Goal: Obtain resource: Download file/media

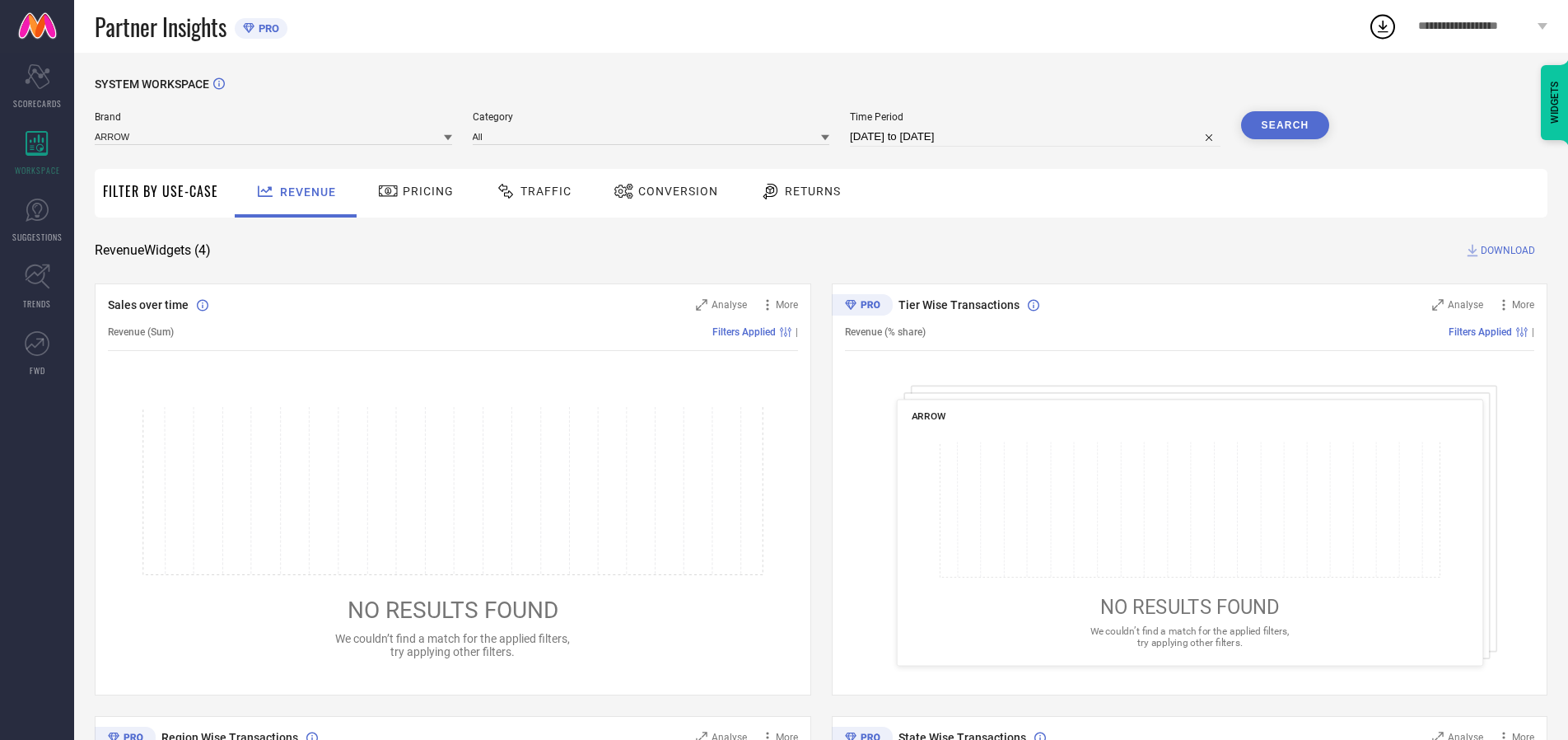
click at [530, 191] on span "Traffic" at bounding box center [546, 191] width 51 height 13
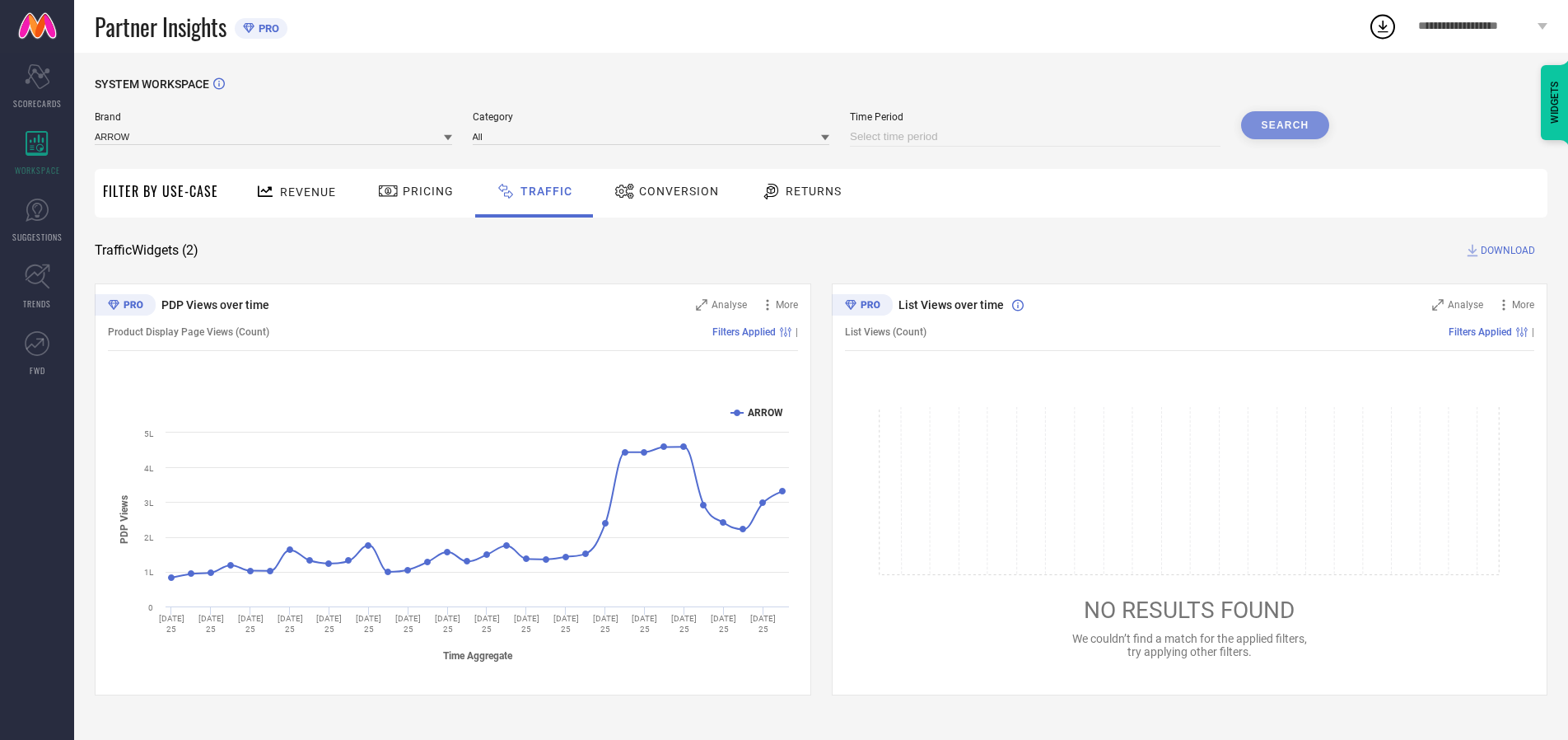
click at [1038, 137] on input at bounding box center [1035, 137] width 371 height 20
select select "9"
select select "2025"
select select "10"
select select "2025"
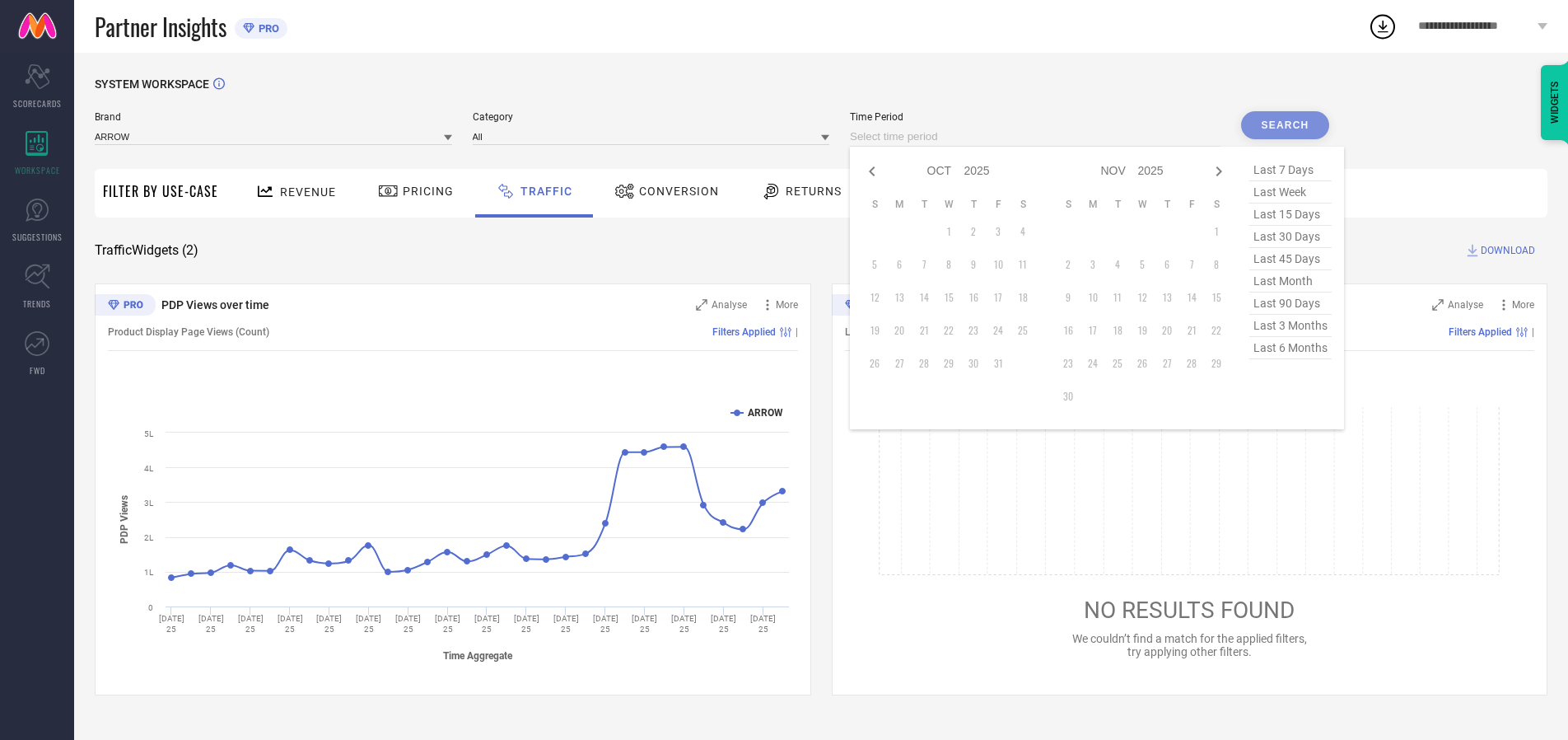
select select "8"
select select "2025"
select select "9"
select select "2025"
click at [1028, 330] on td "27" at bounding box center [1023, 330] width 24 height 24
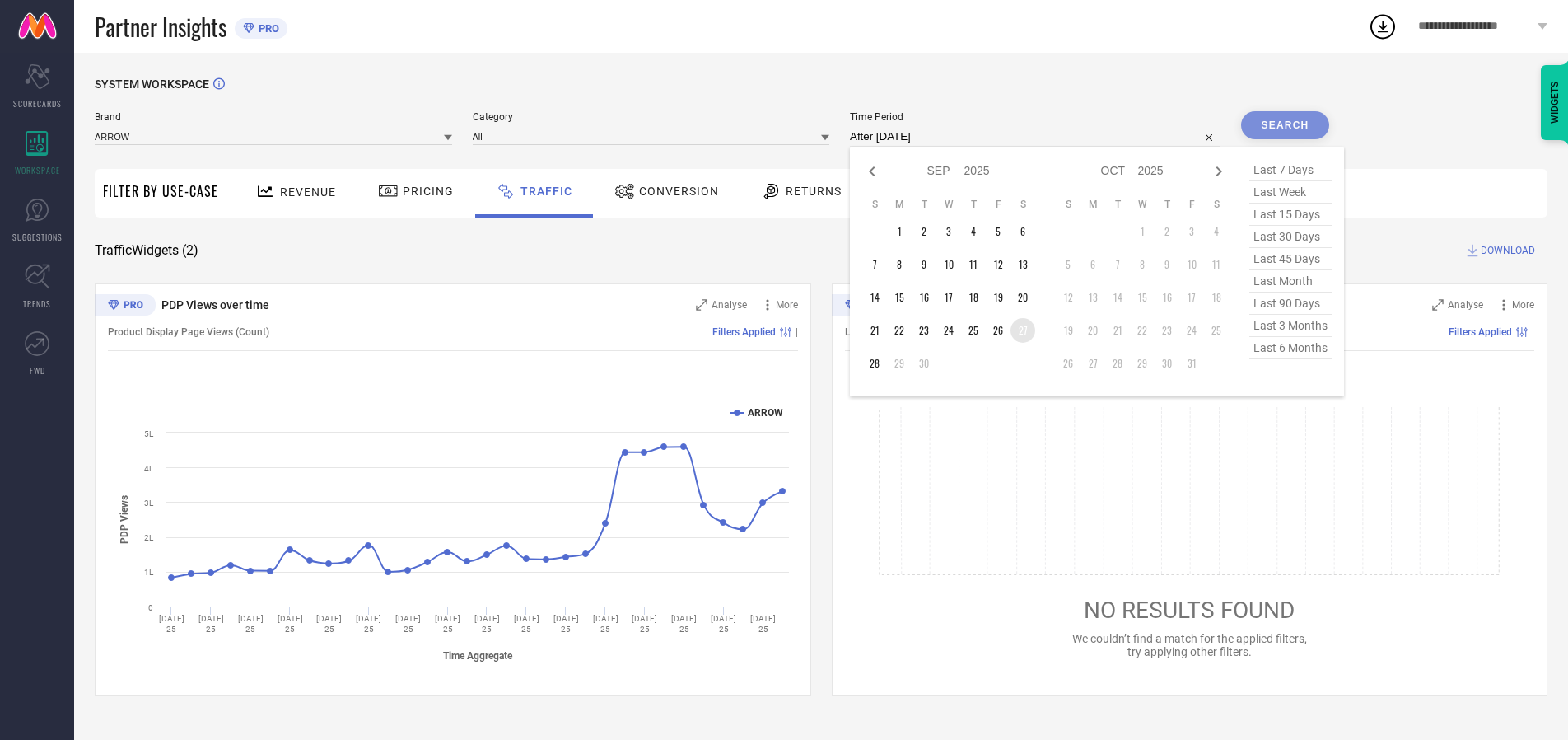
type input "[DATE] to [DATE]"
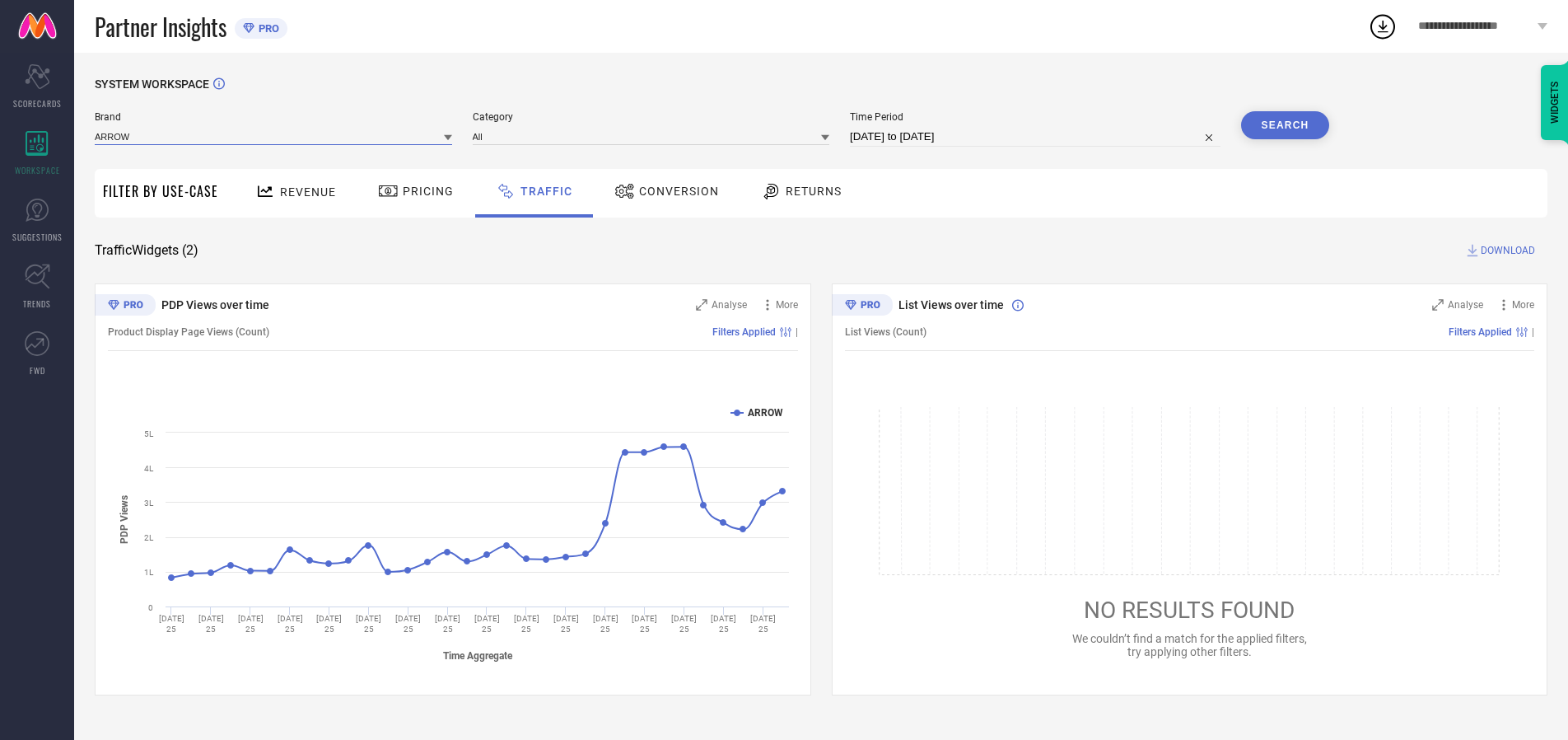
click at [274, 136] on input at bounding box center [273, 136] width 357 height 18
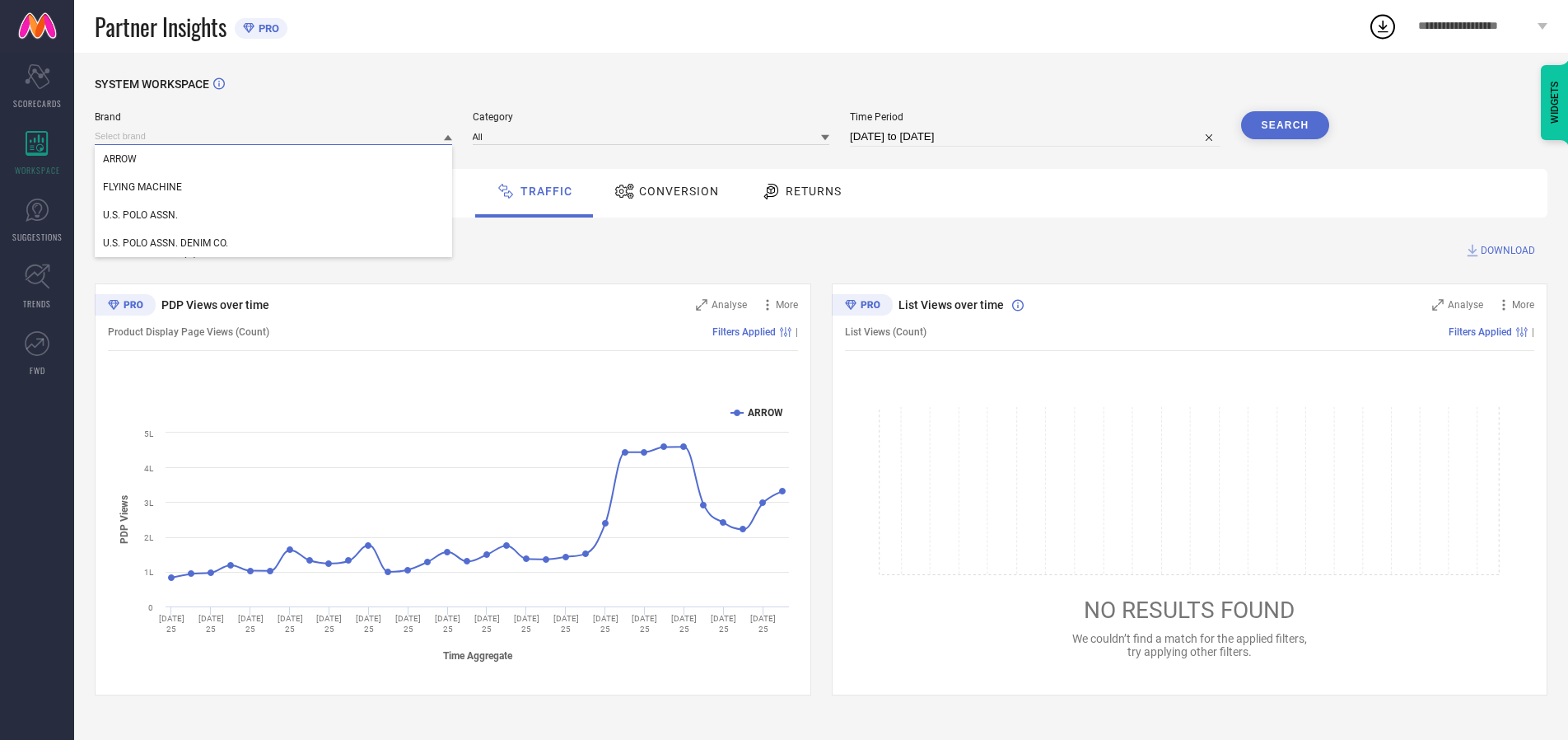
click at [274, 136] on input at bounding box center [273, 136] width 357 height 18
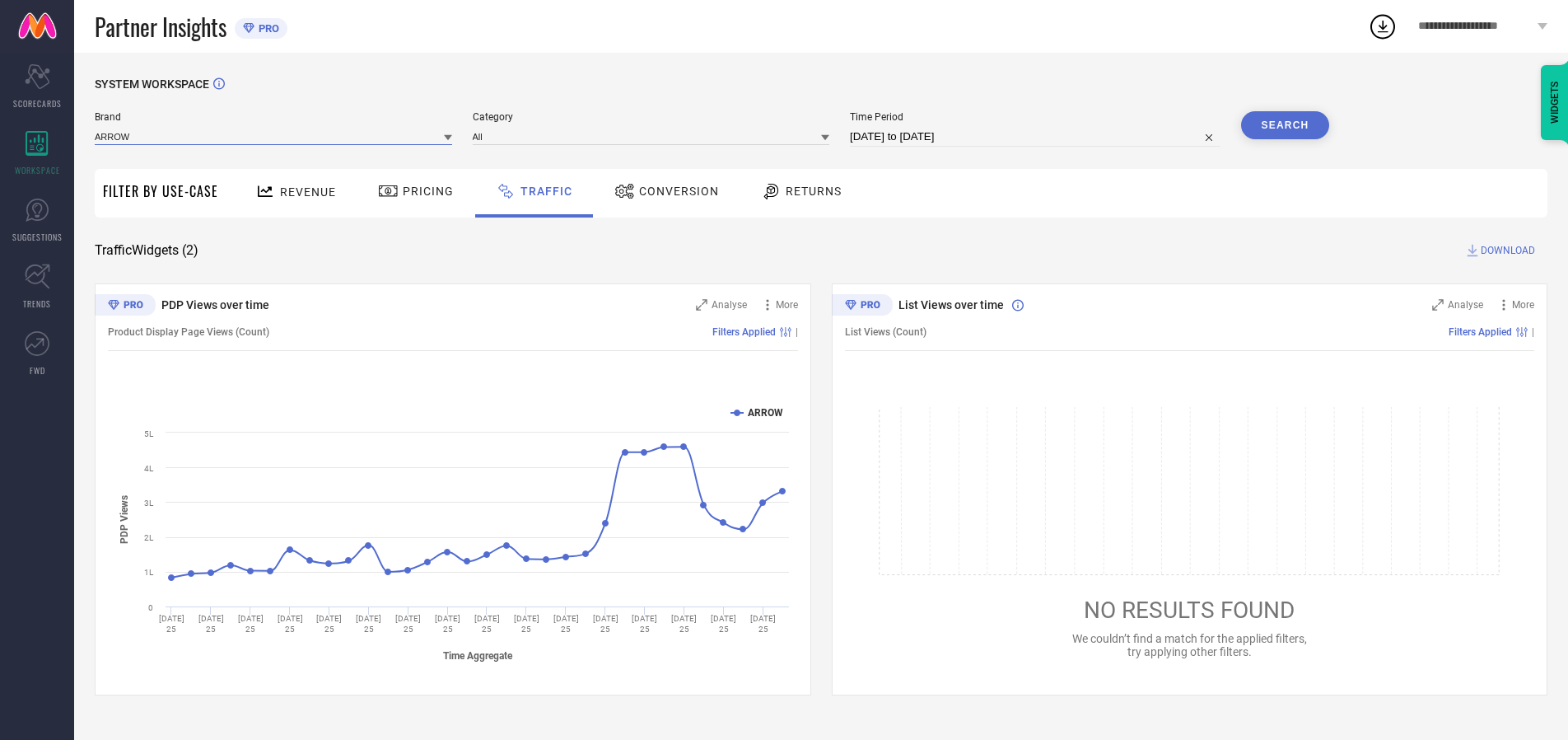
click at [274, 136] on input at bounding box center [273, 136] width 357 height 18
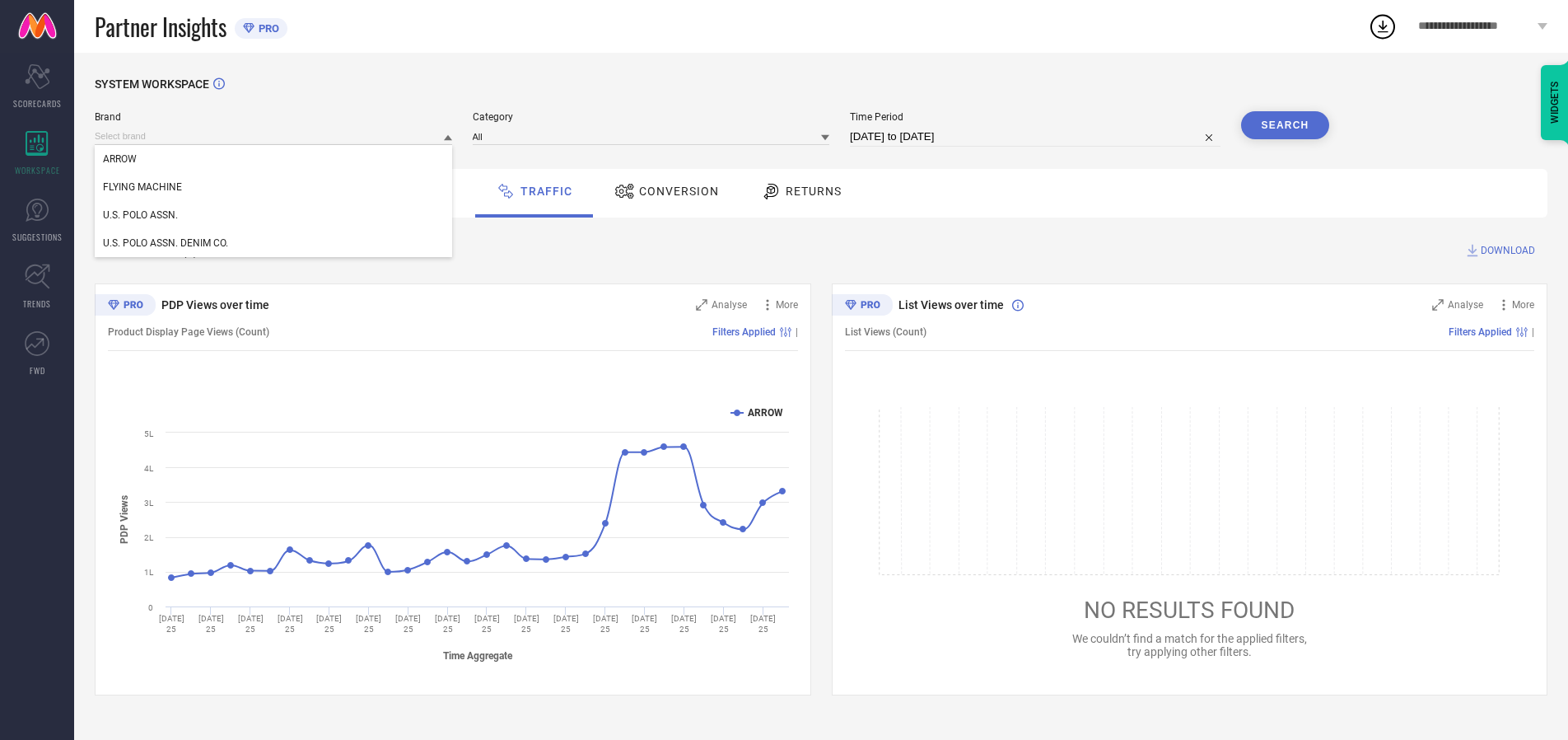
click at [274, 215] on div "U.S. POLO ASSN." at bounding box center [273, 214] width 357 height 28
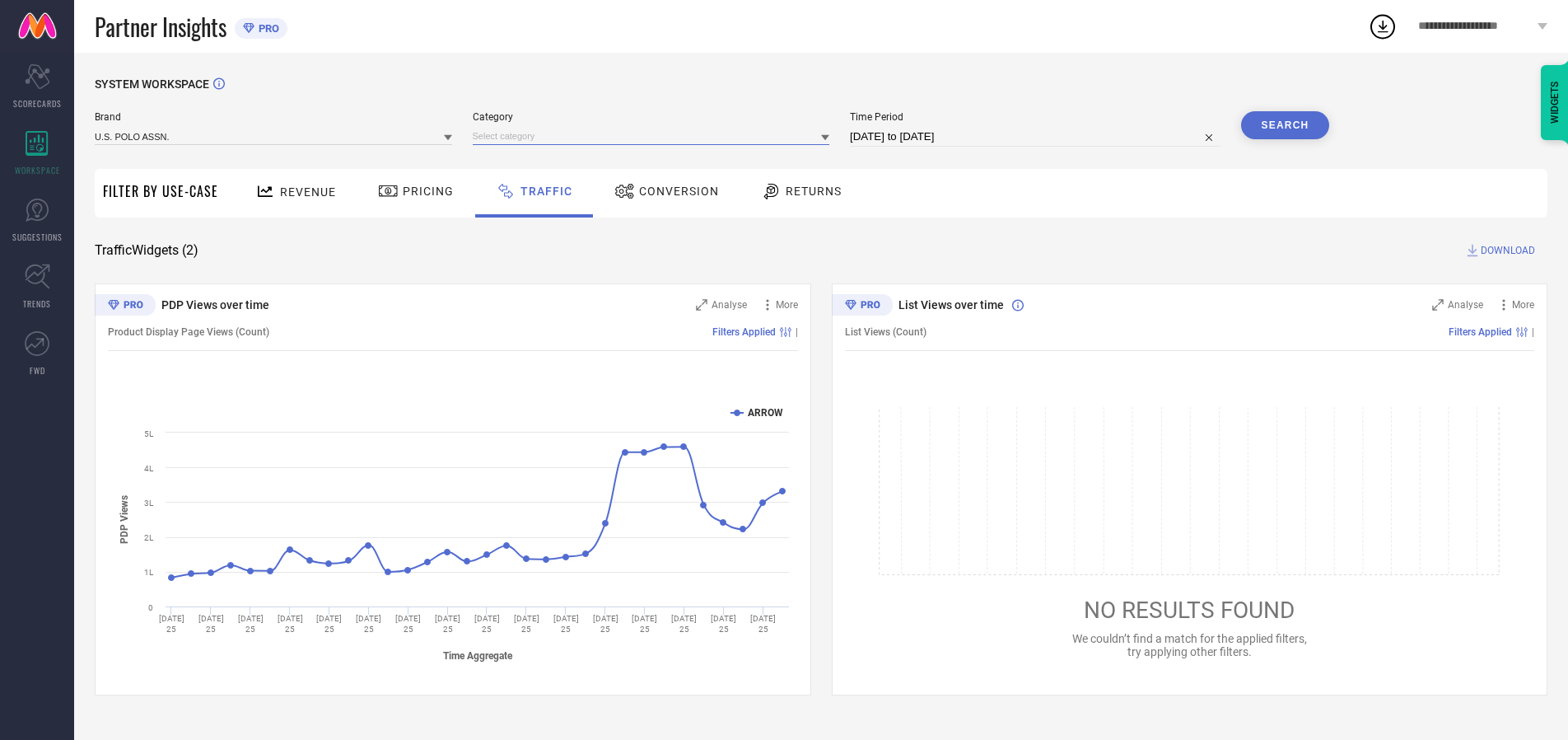
click at [655, 136] on input at bounding box center [651, 136] width 357 height 18
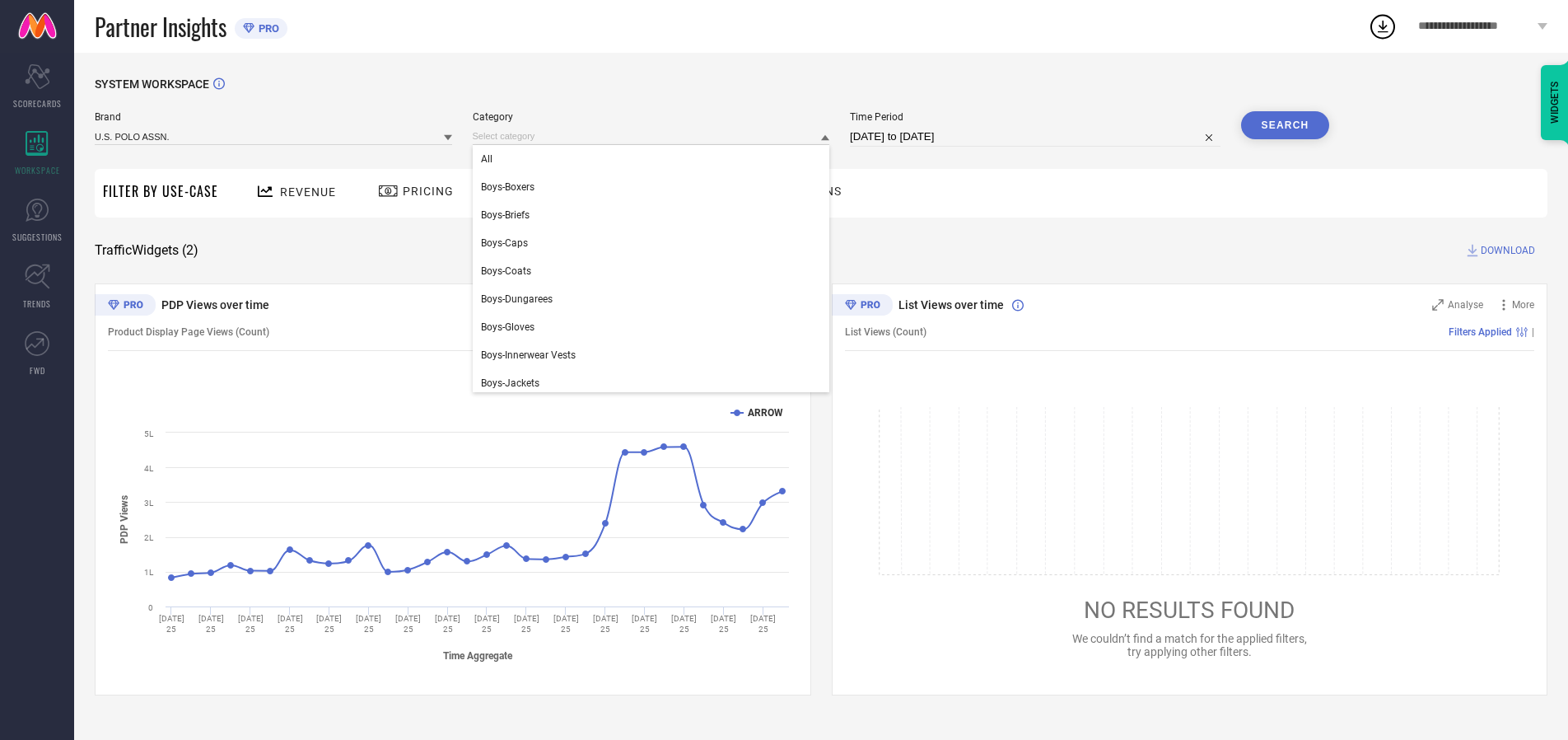
click at [655, 159] on div "All" at bounding box center [651, 159] width 357 height 28
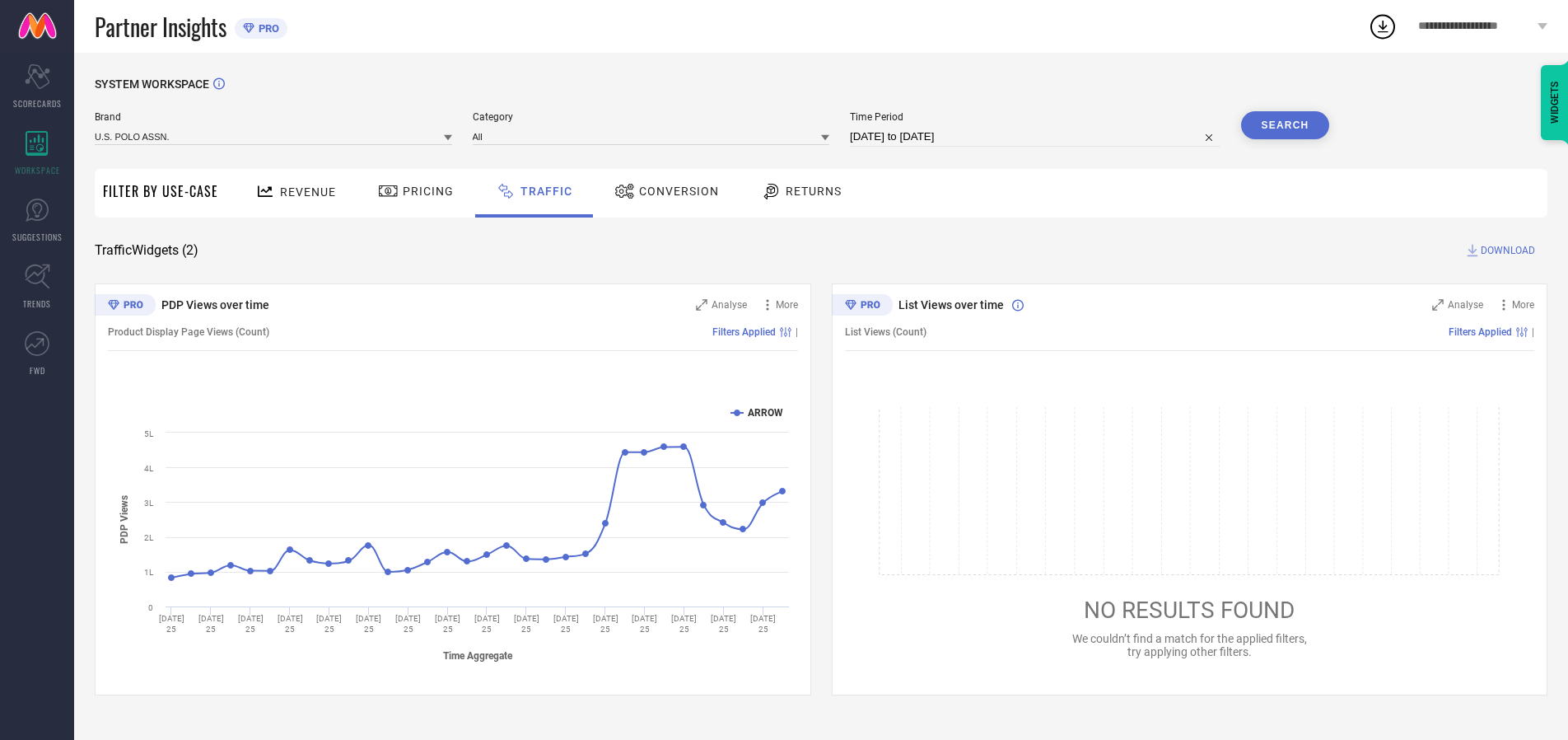
click at [1285, 125] on button "Search" at bounding box center [1285, 125] width 89 height 28
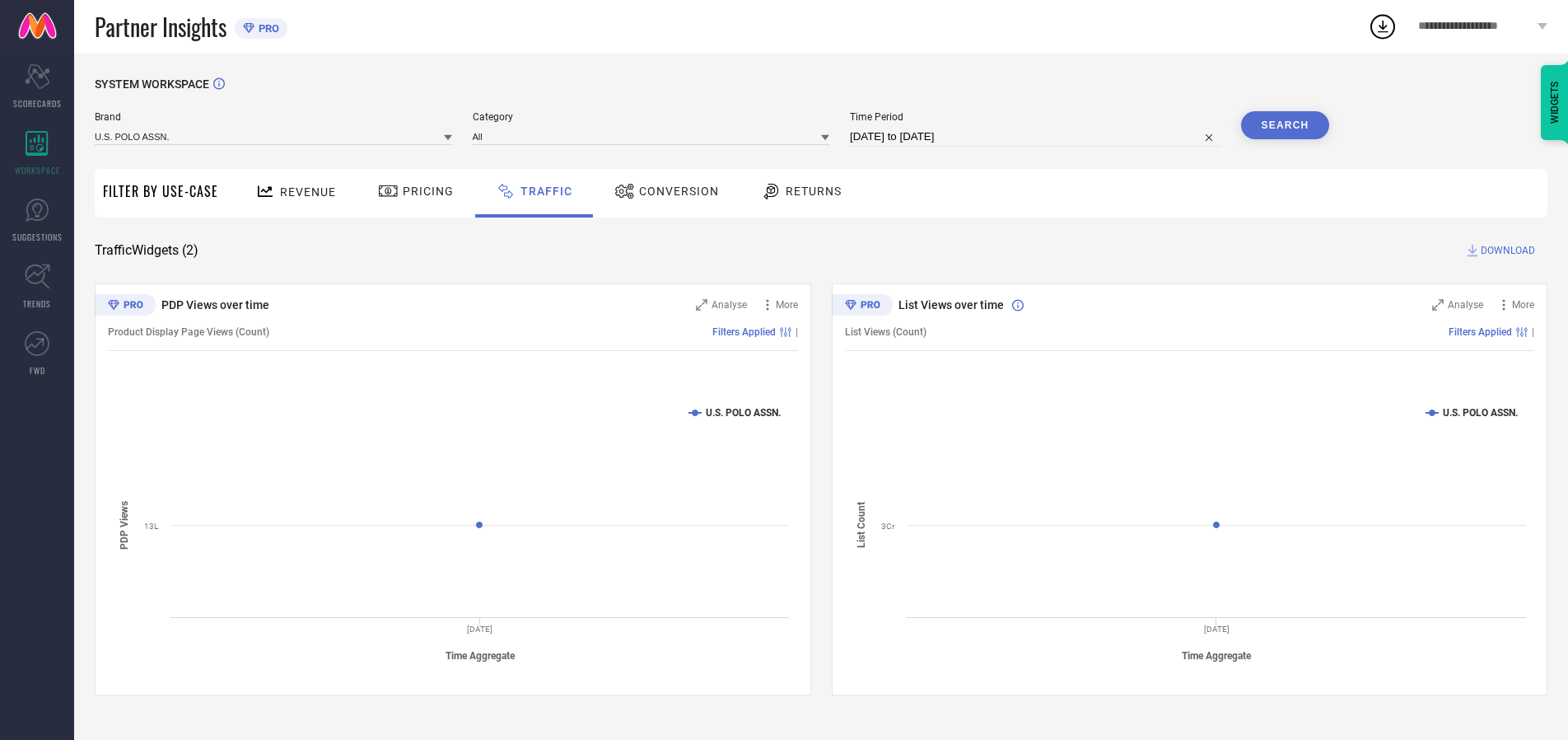
click at [1505, 251] on span "DOWNLOAD" at bounding box center [1508, 250] width 55 height 17
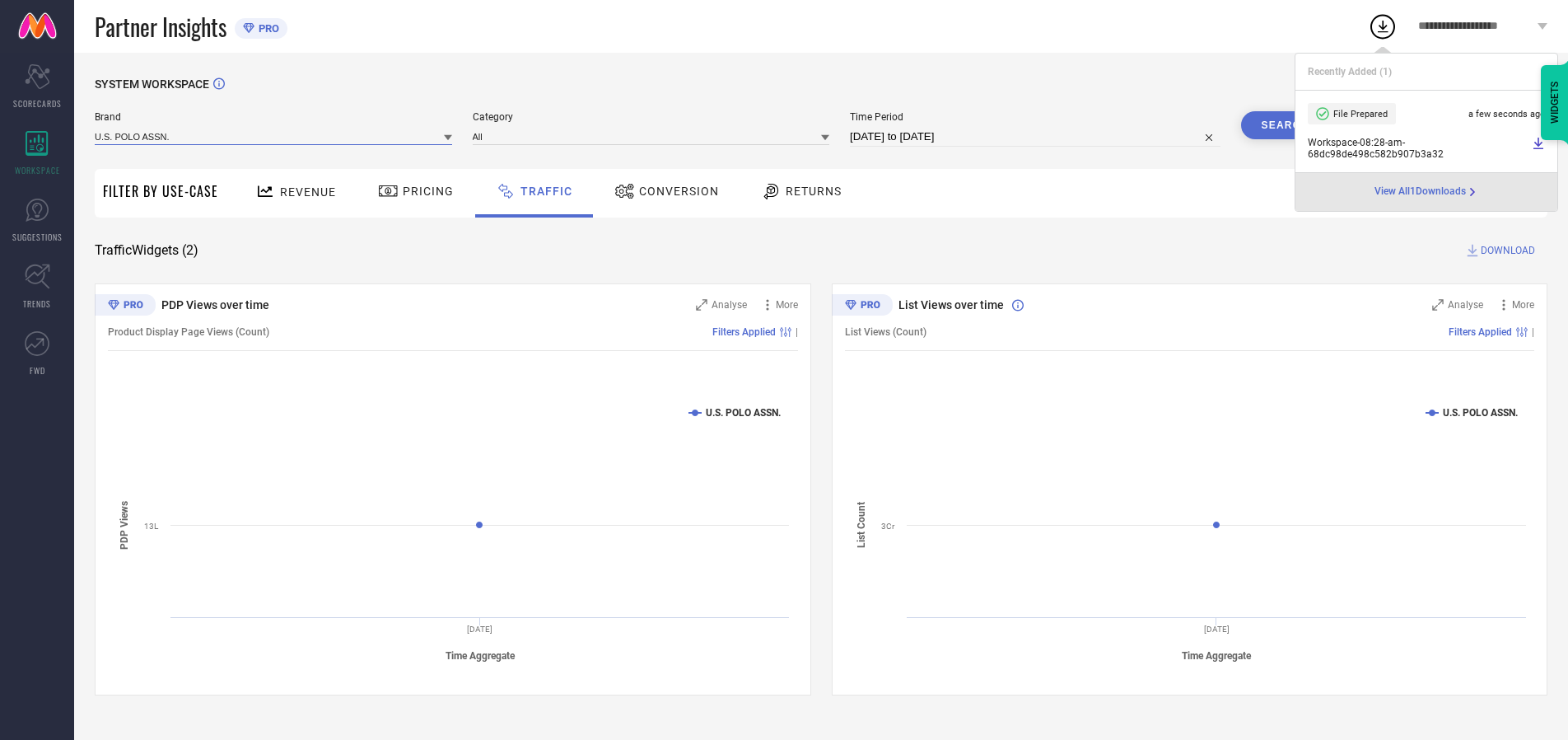
click at [274, 136] on input at bounding box center [273, 136] width 357 height 18
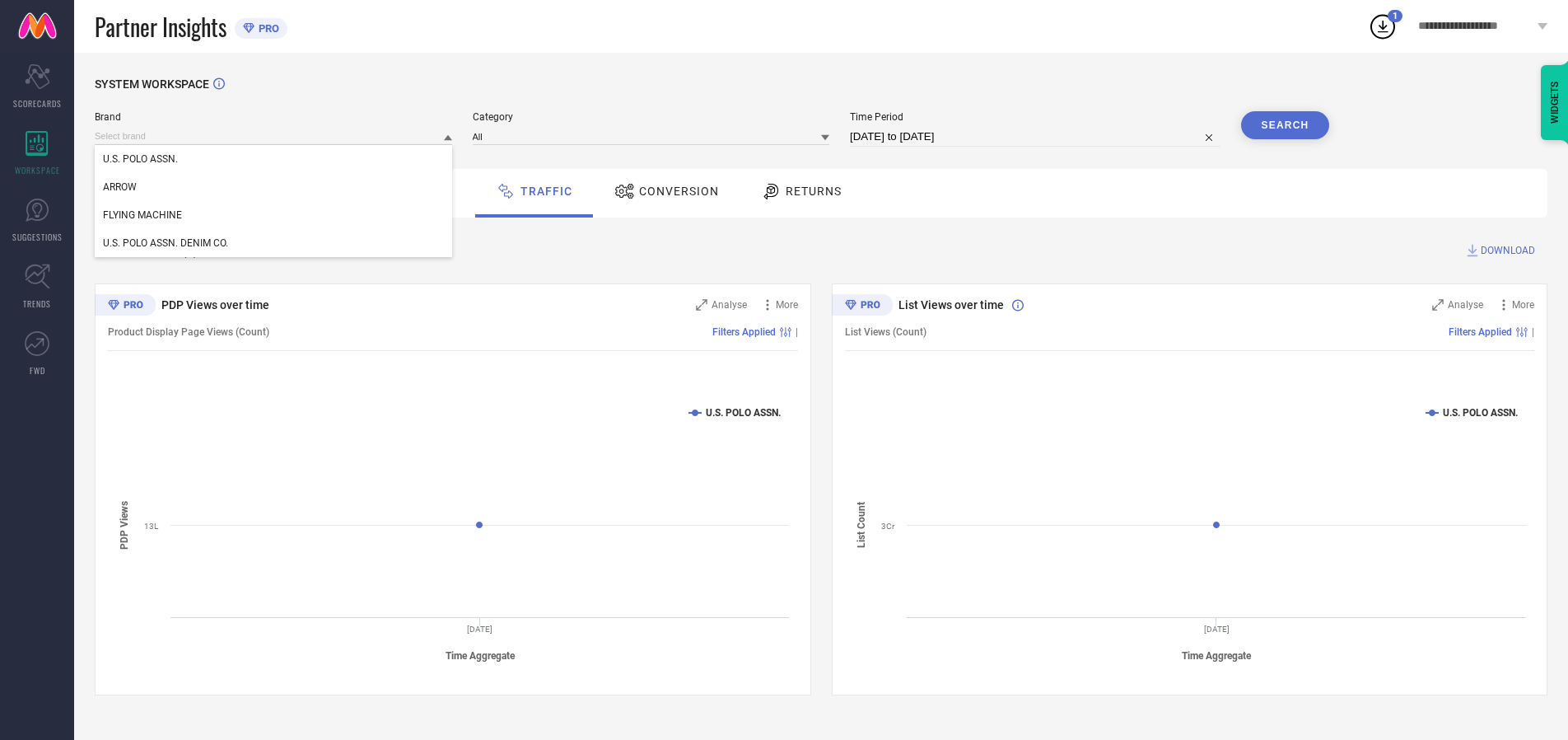
click at [274, 243] on div "U.S. POLO ASSN. DENIM CO." at bounding box center [273, 243] width 357 height 28
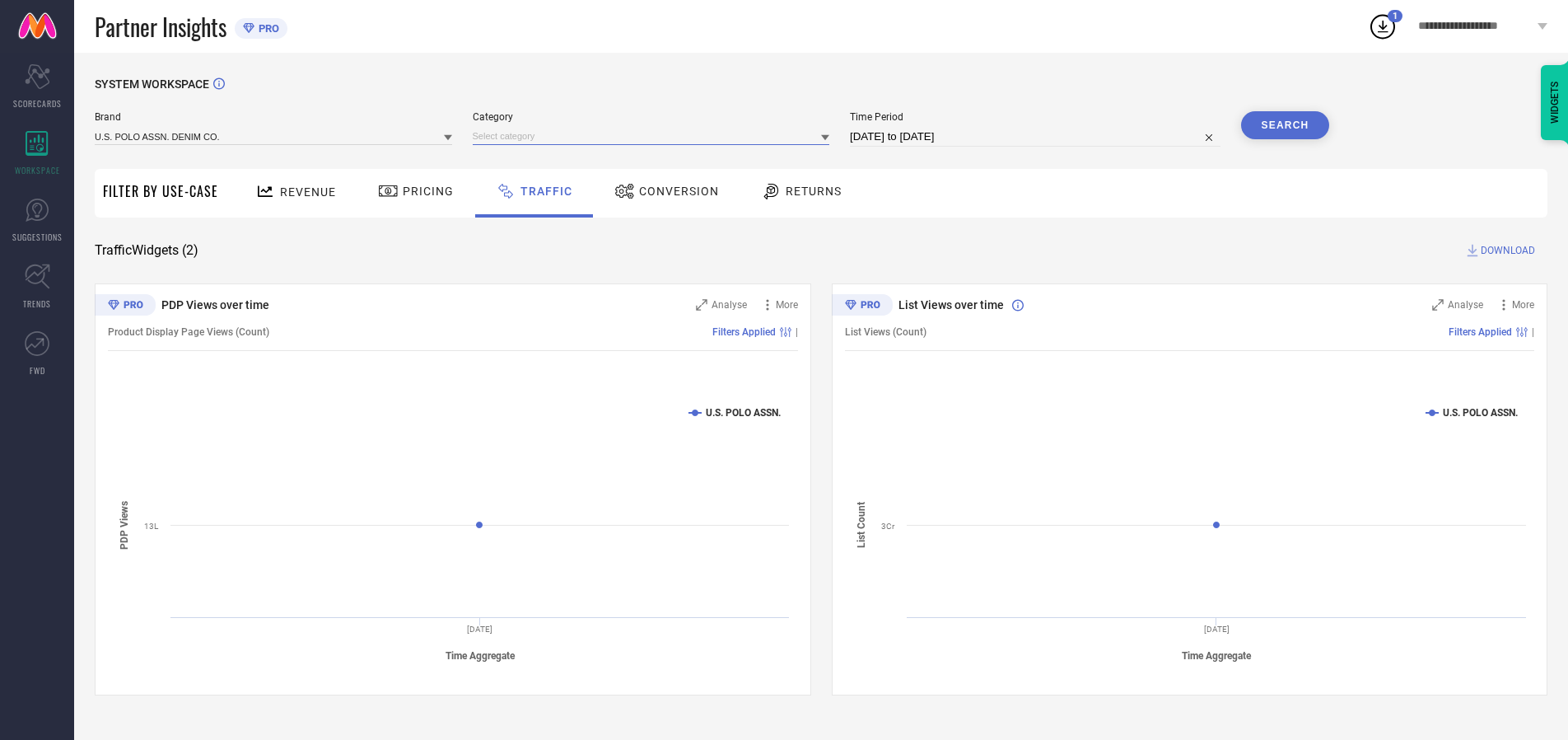
click at [655, 136] on input at bounding box center [651, 136] width 357 height 18
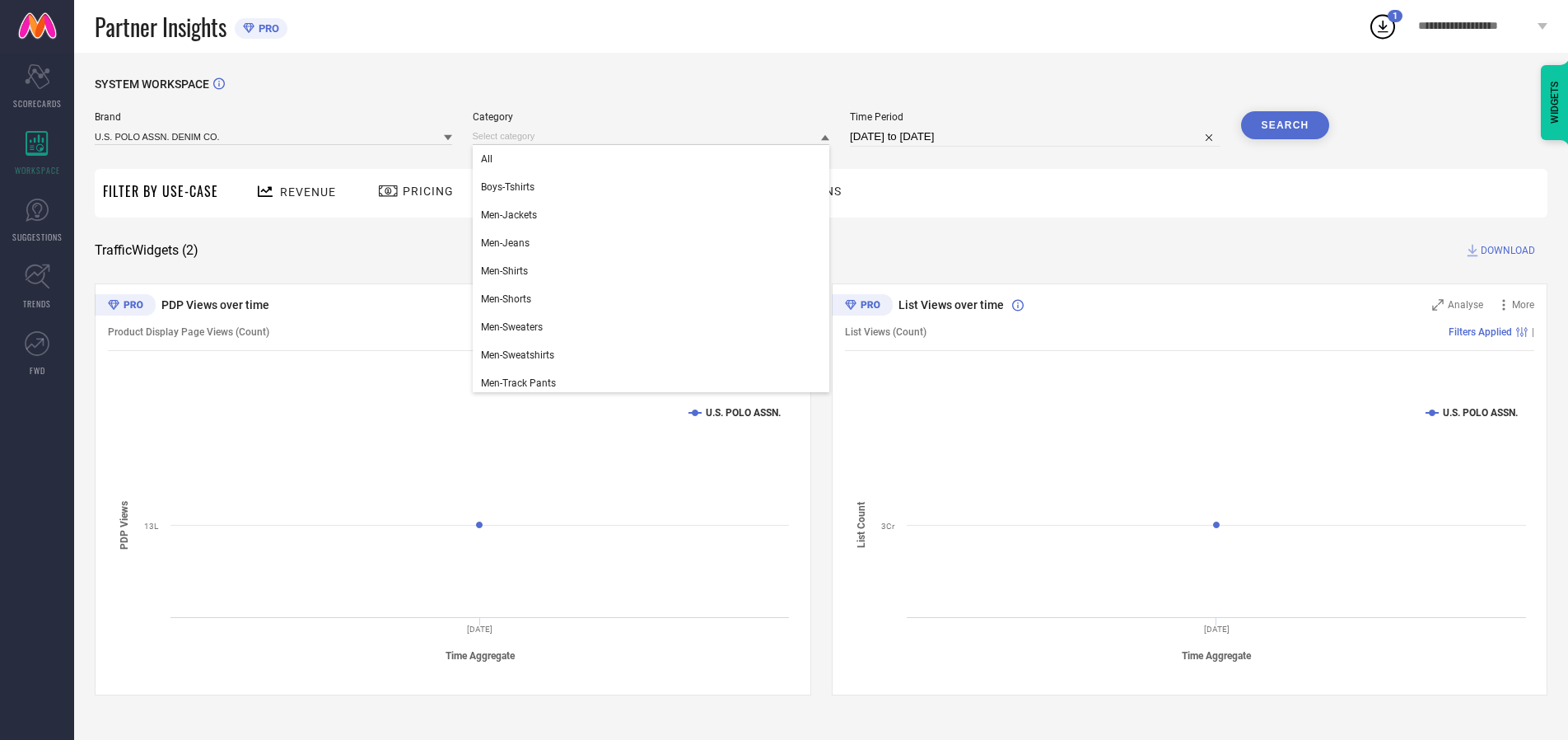
click at [655, 159] on div "All" at bounding box center [651, 159] width 357 height 28
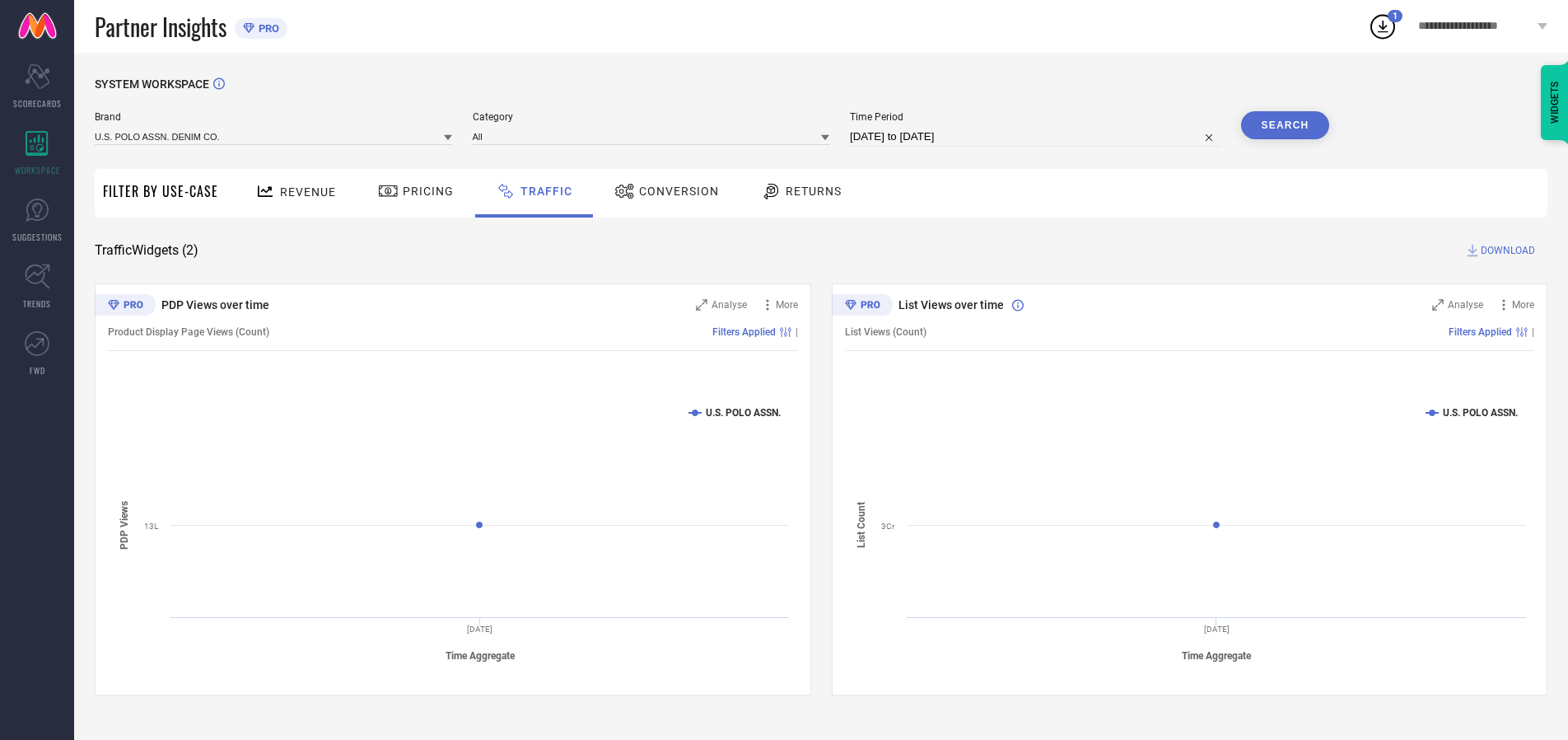
click at [1285, 125] on button "Search" at bounding box center [1285, 125] width 89 height 28
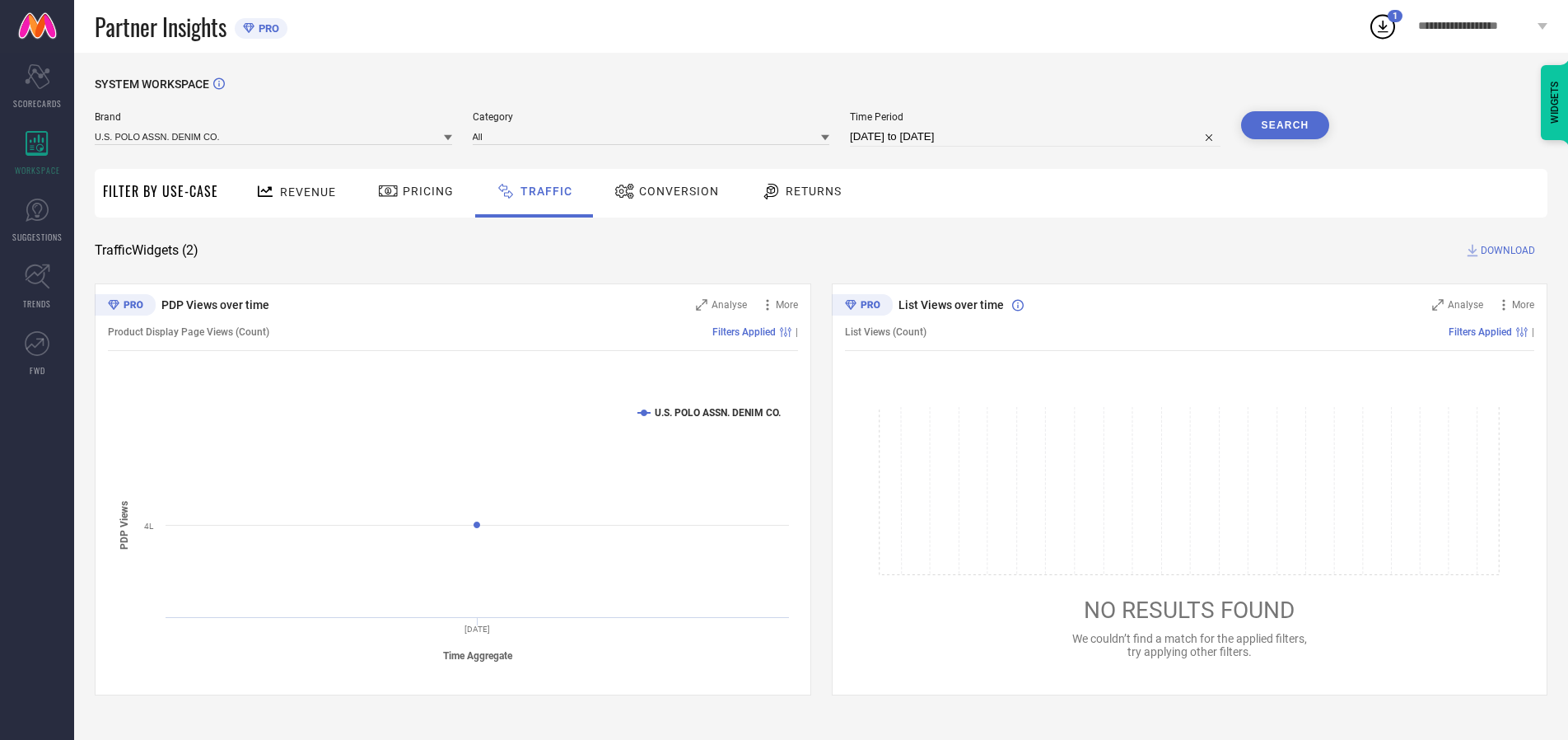
click at [1505, 251] on span "DOWNLOAD" at bounding box center [1508, 250] width 55 height 17
click at [1038, 137] on input at bounding box center [1035, 137] width 371 height 20
select select "9"
select select "2025"
select select "10"
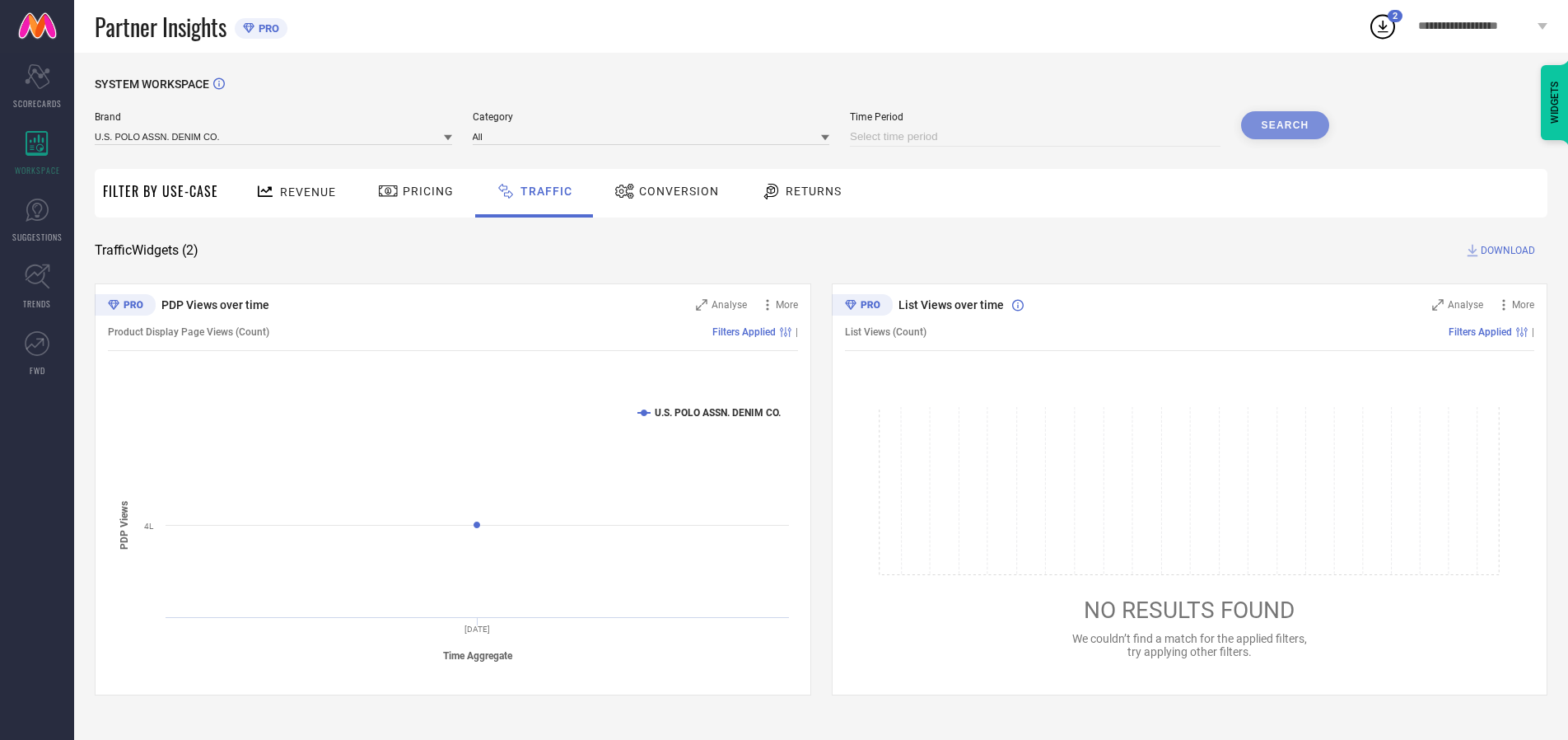
select select "2025"
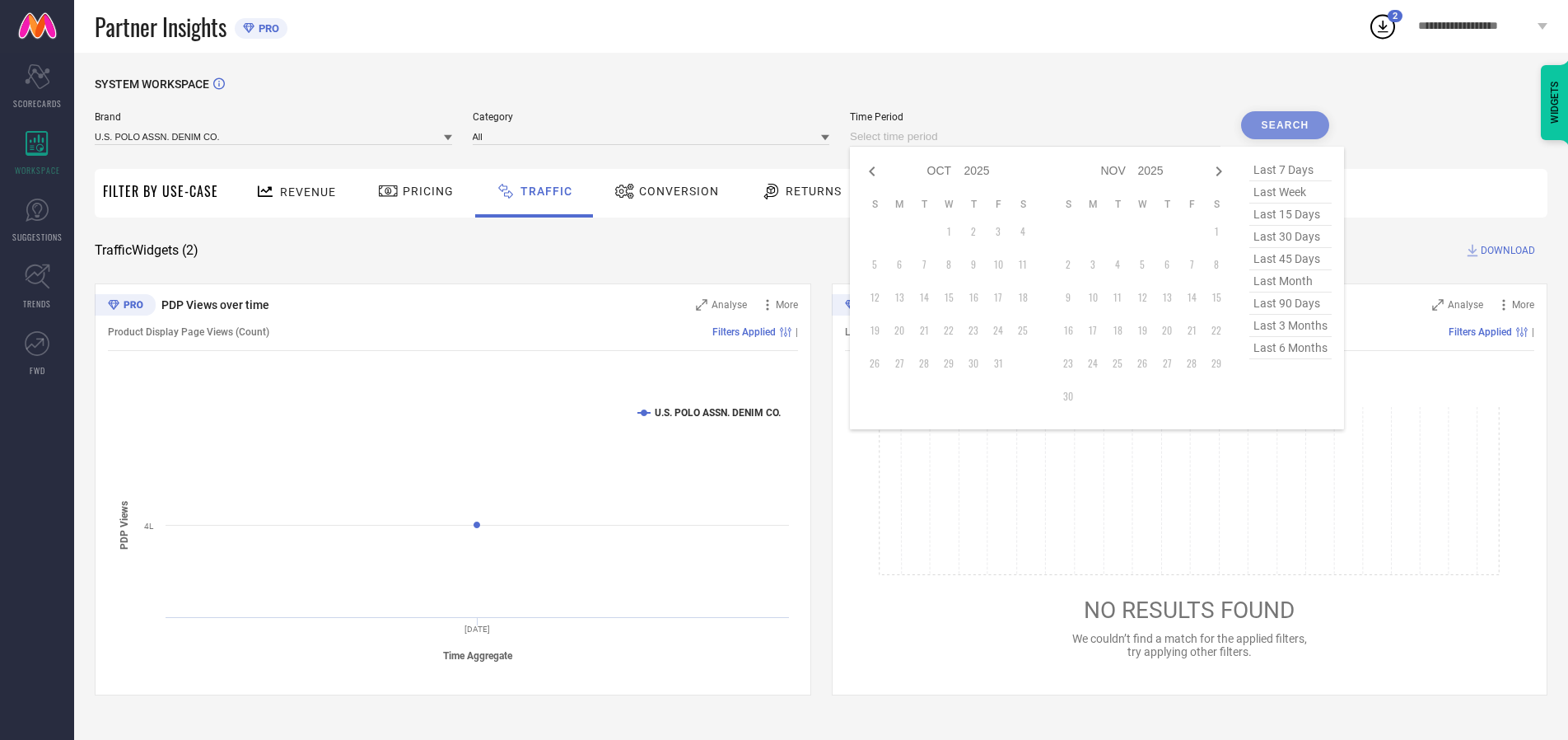
select select "8"
select select "2025"
select select "9"
select select "2025"
click at [880, 363] on td "28" at bounding box center [874, 363] width 24 height 24
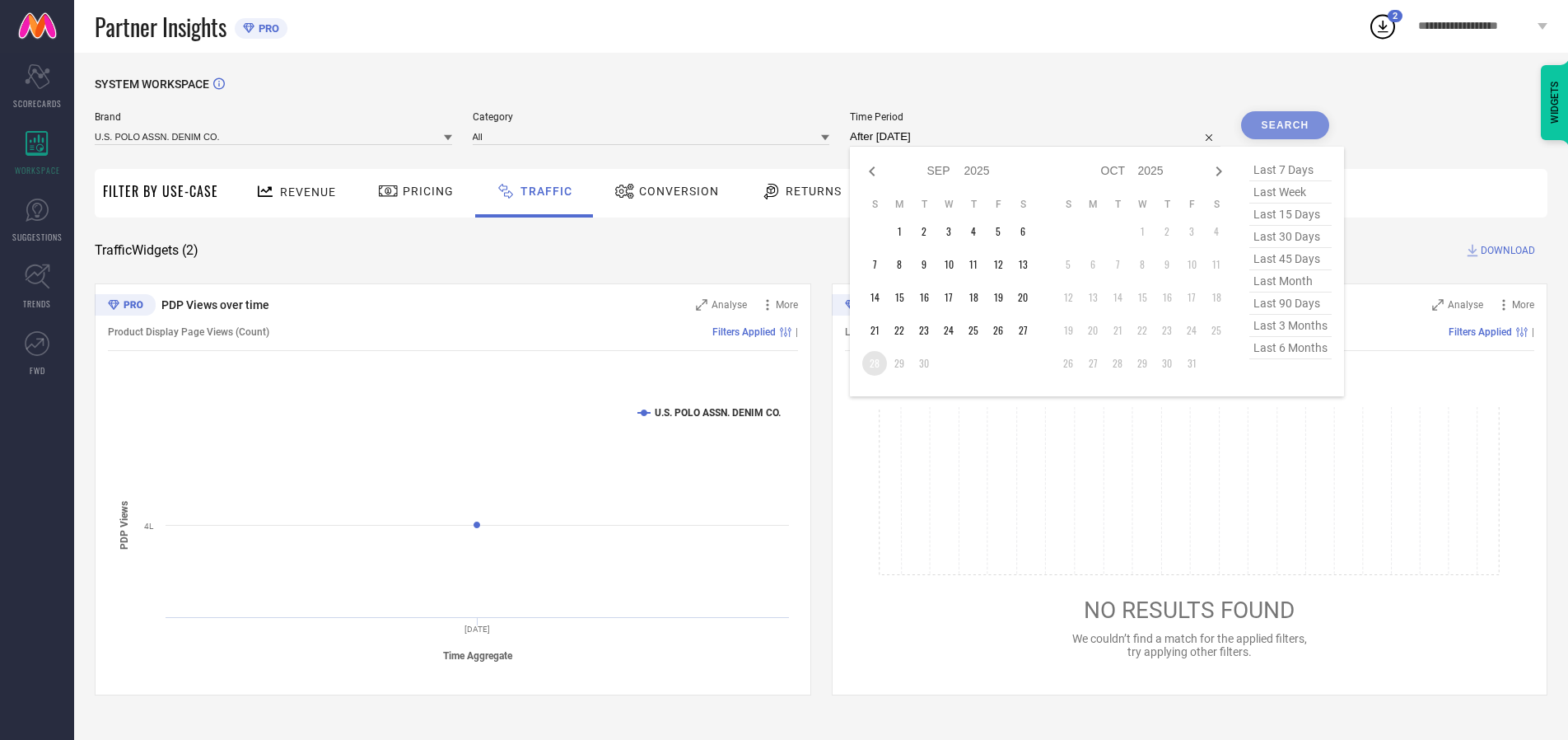
type input "[DATE] to [DATE]"
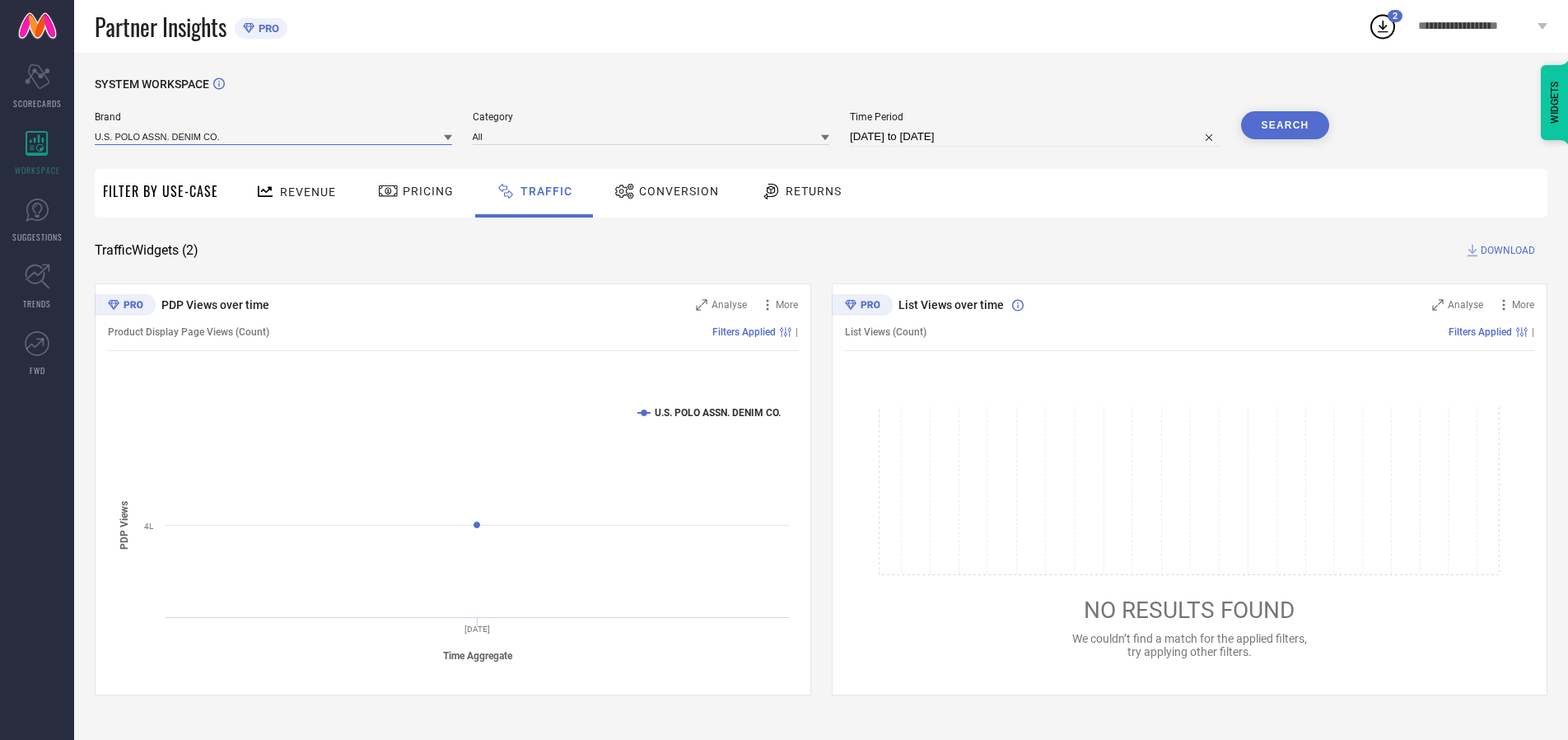
click at [274, 136] on input at bounding box center [273, 136] width 357 height 18
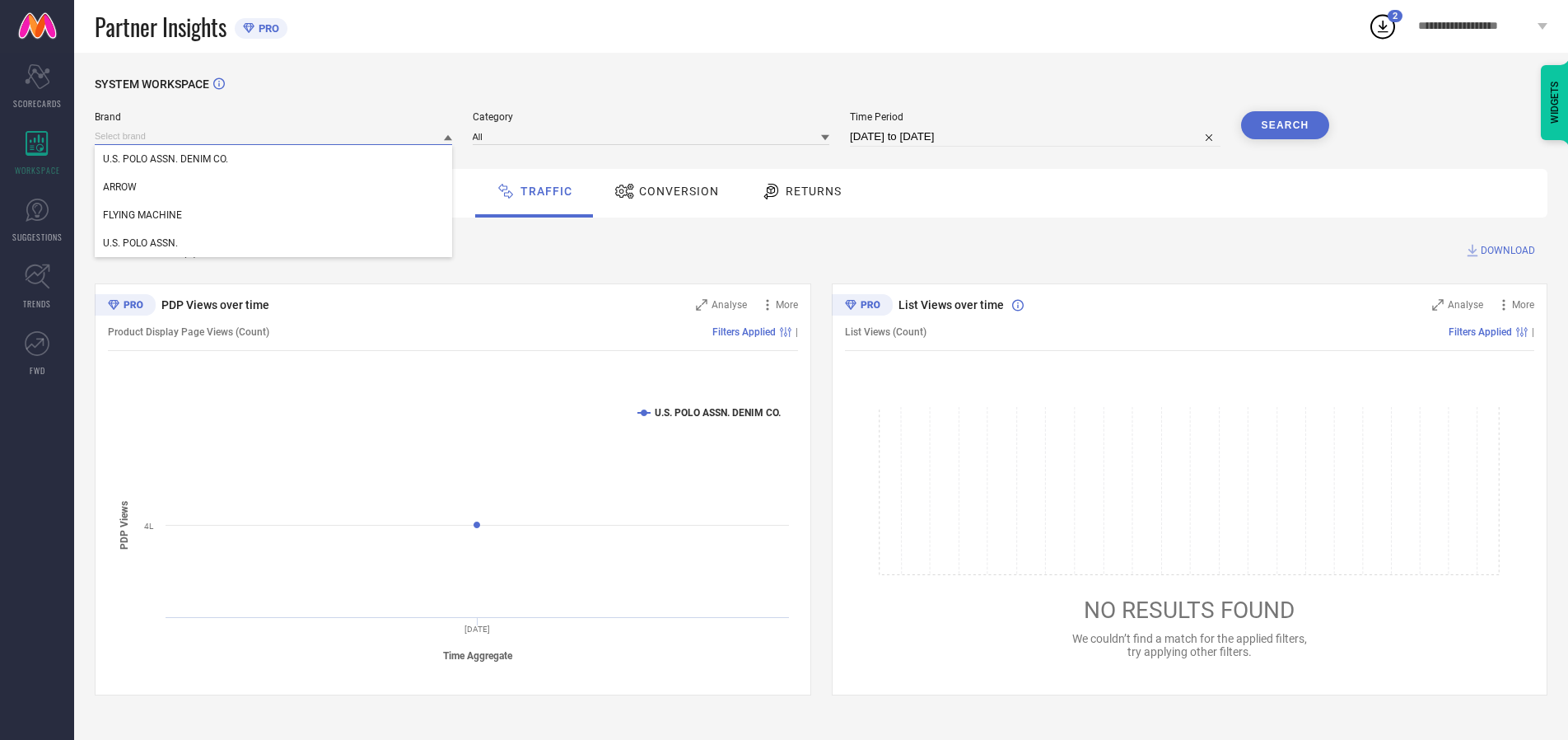
click at [274, 136] on input at bounding box center [273, 136] width 357 height 18
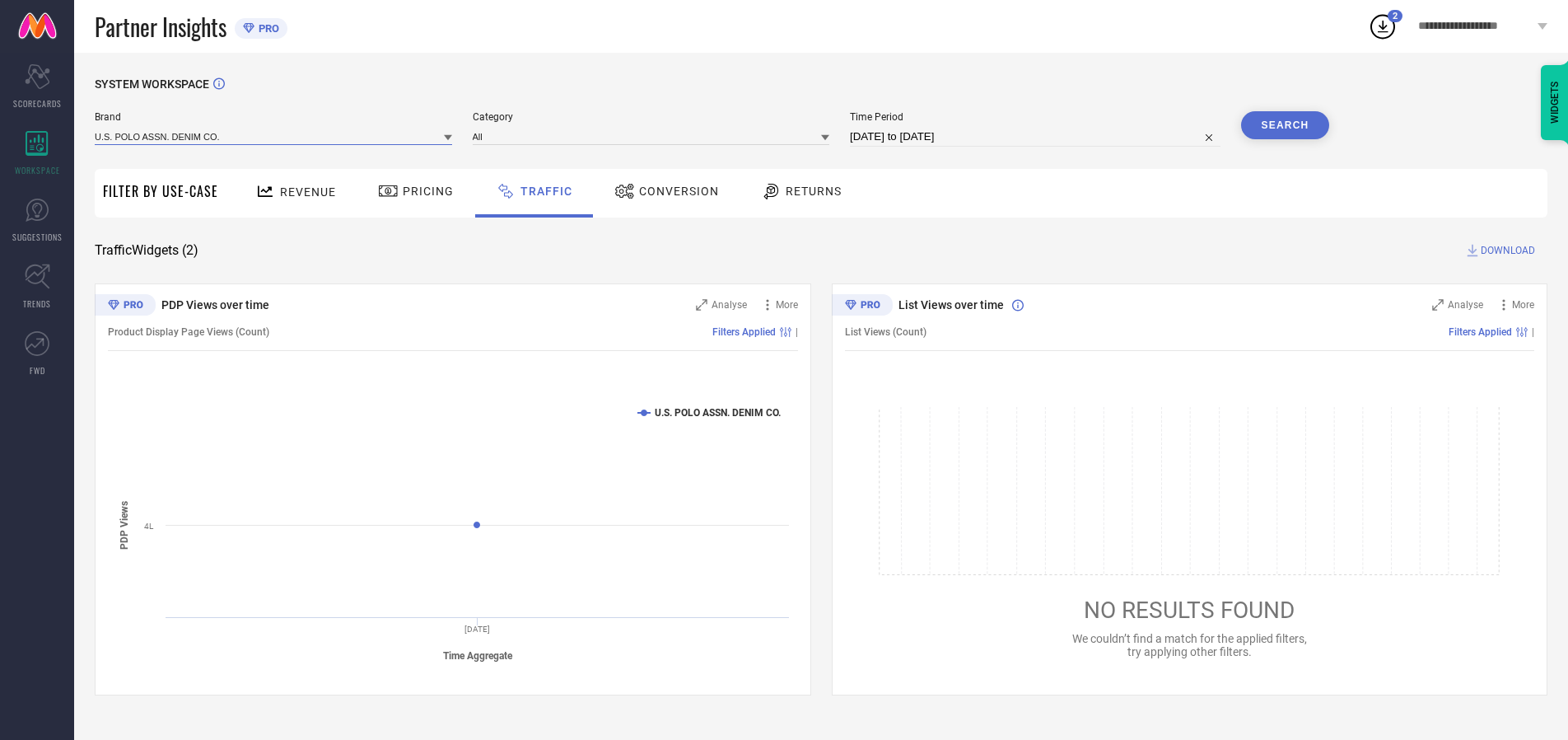
click at [274, 136] on input at bounding box center [273, 136] width 357 height 18
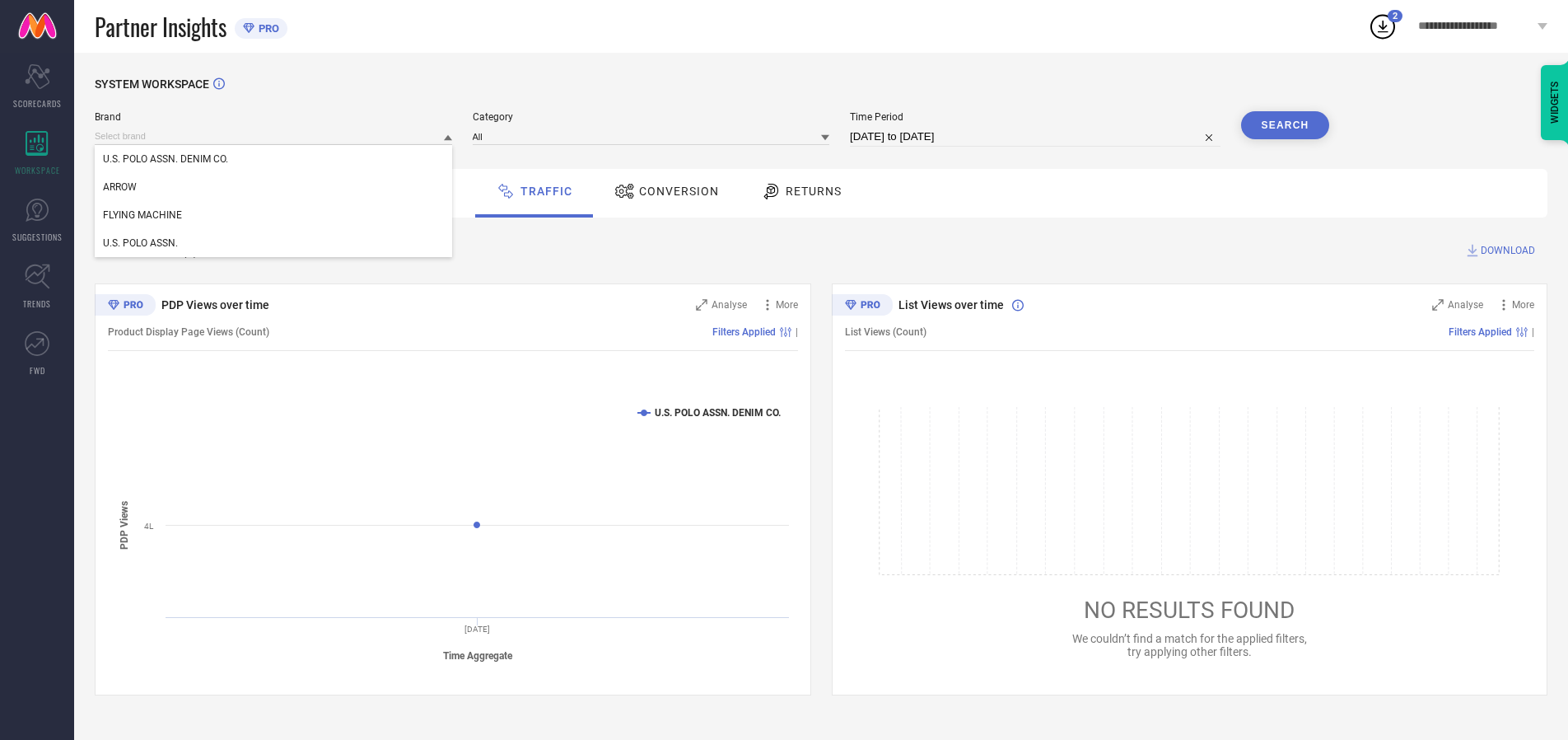
click at [274, 159] on div "U.S. POLO ASSN. DENIM CO." at bounding box center [273, 159] width 357 height 28
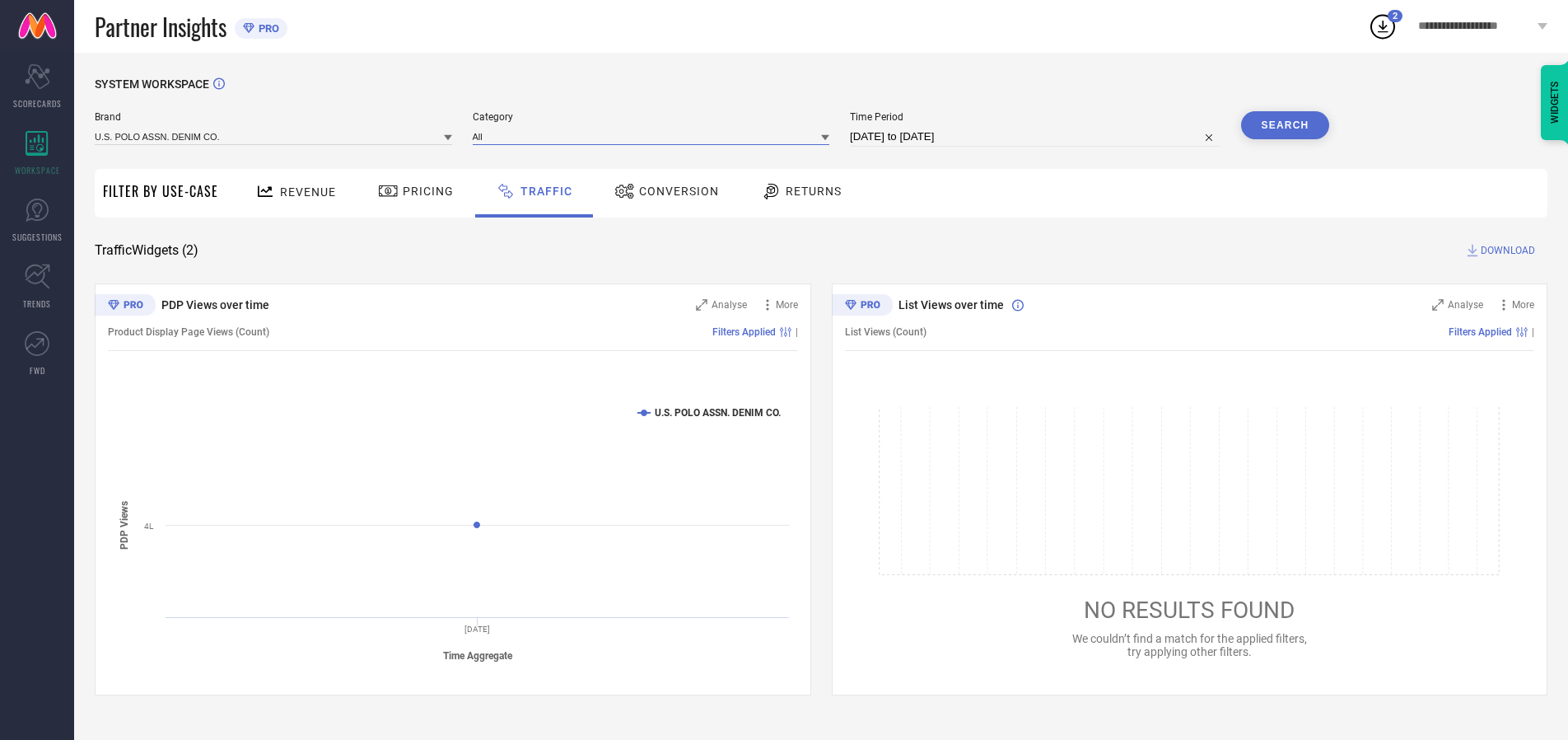
click at [655, 136] on input at bounding box center [651, 136] width 357 height 18
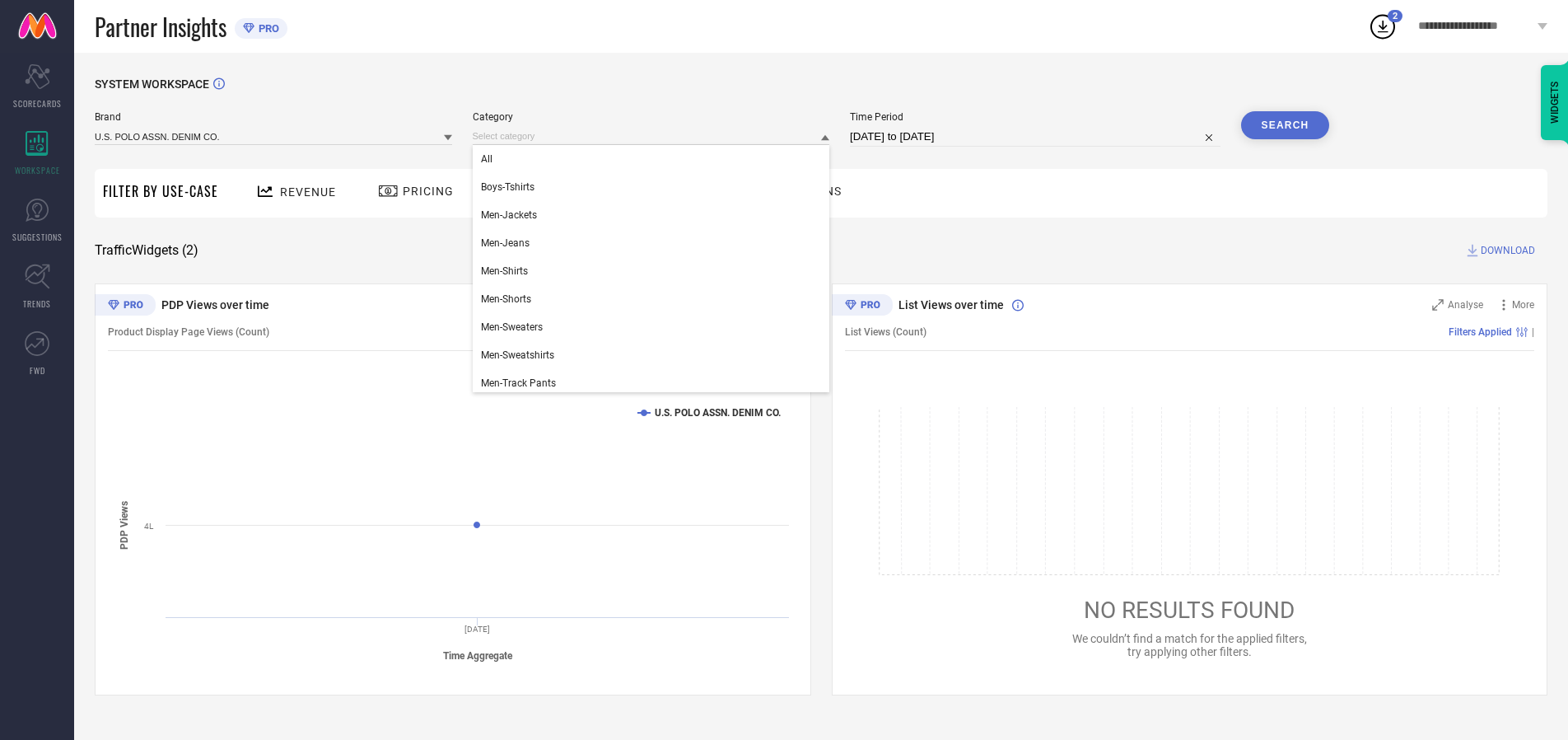
click at [655, 159] on div "All" at bounding box center [651, 159] width 357 height 28
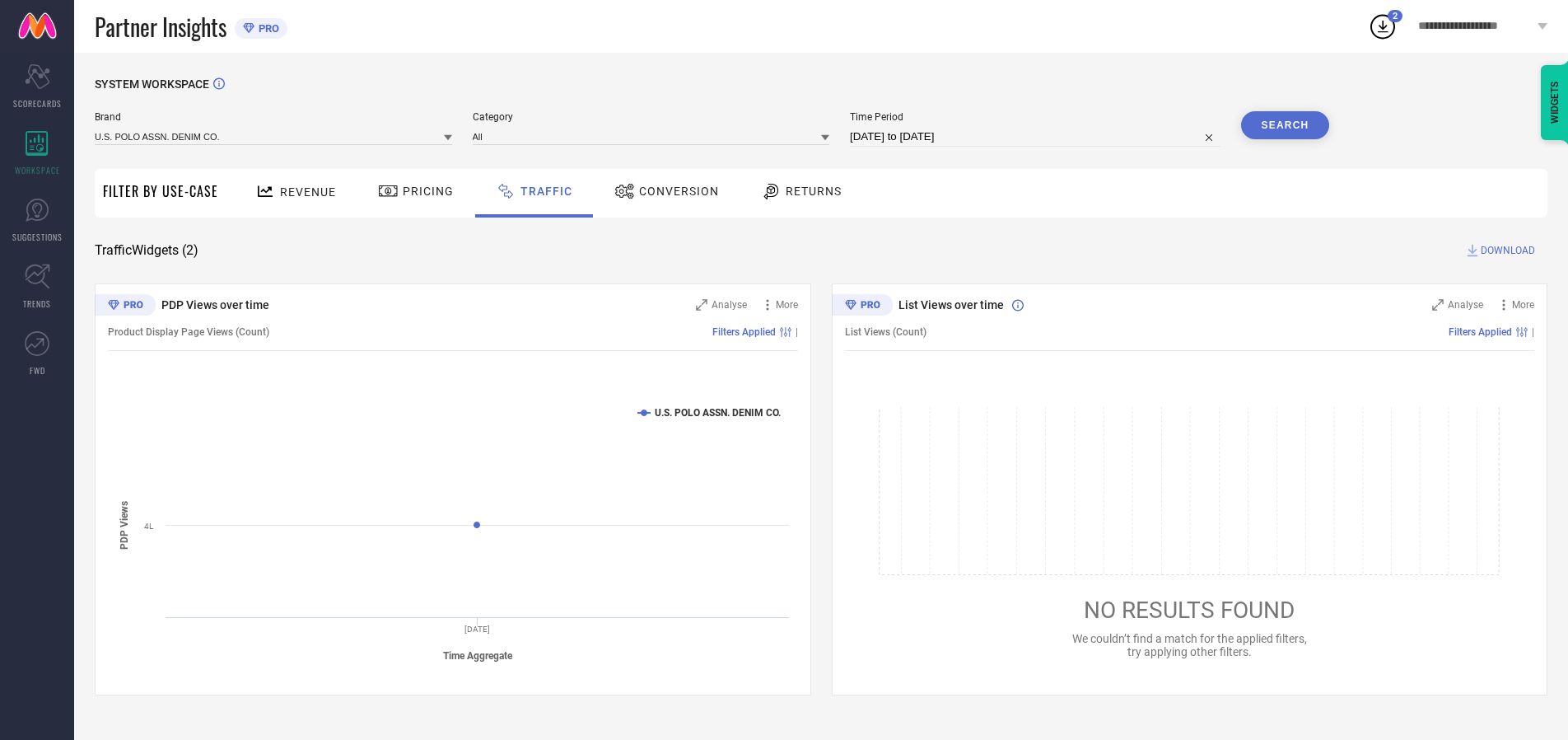
click at [1285, 125] on button "Search" at bounding box center [1285, 125] width 89 height 28
click at [1505, 251] on span "DOWNLOAD" at bounding box center [1508, 250] width 55 height 17
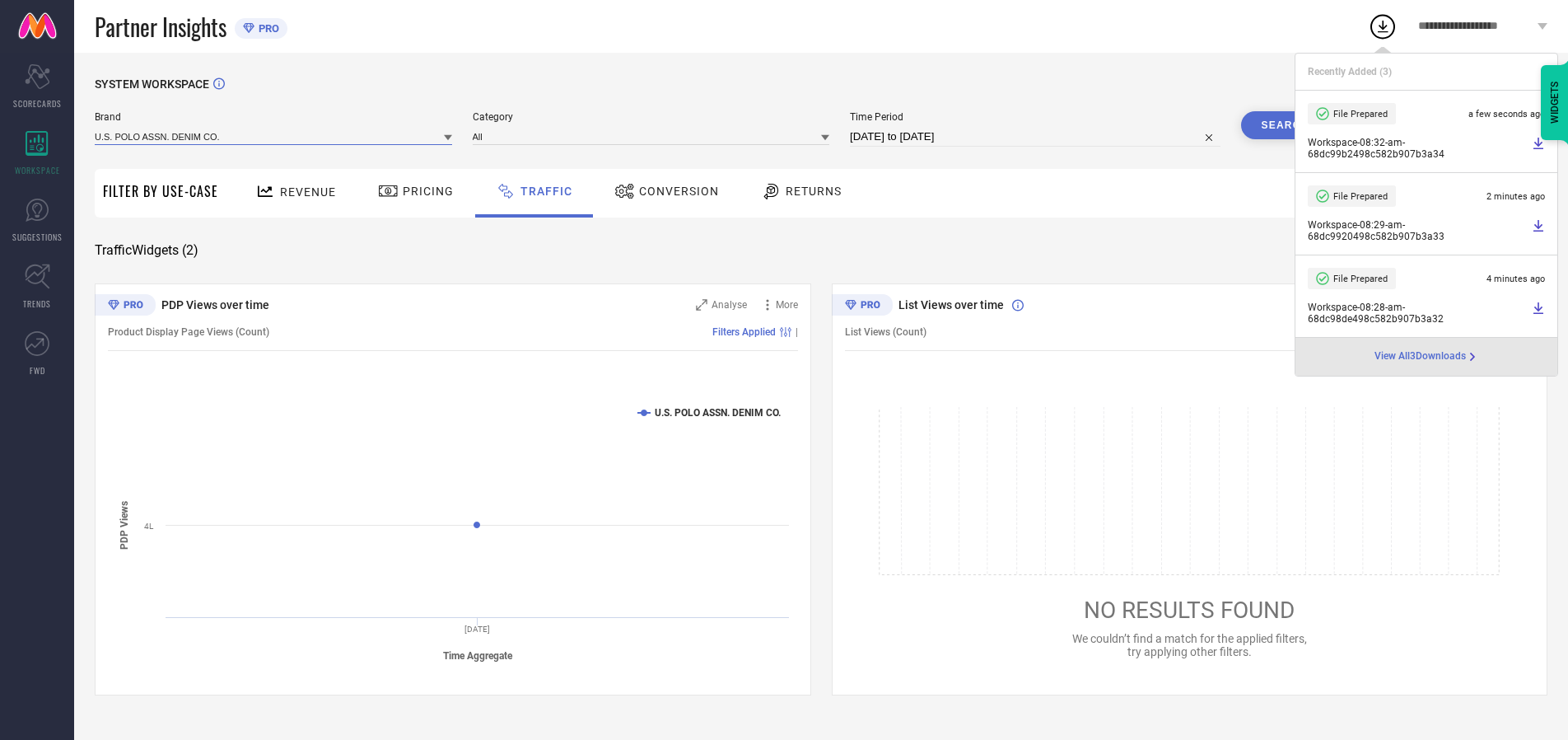
click at [274, 136] on input at bounding box center [273, 136] width 357 height 18
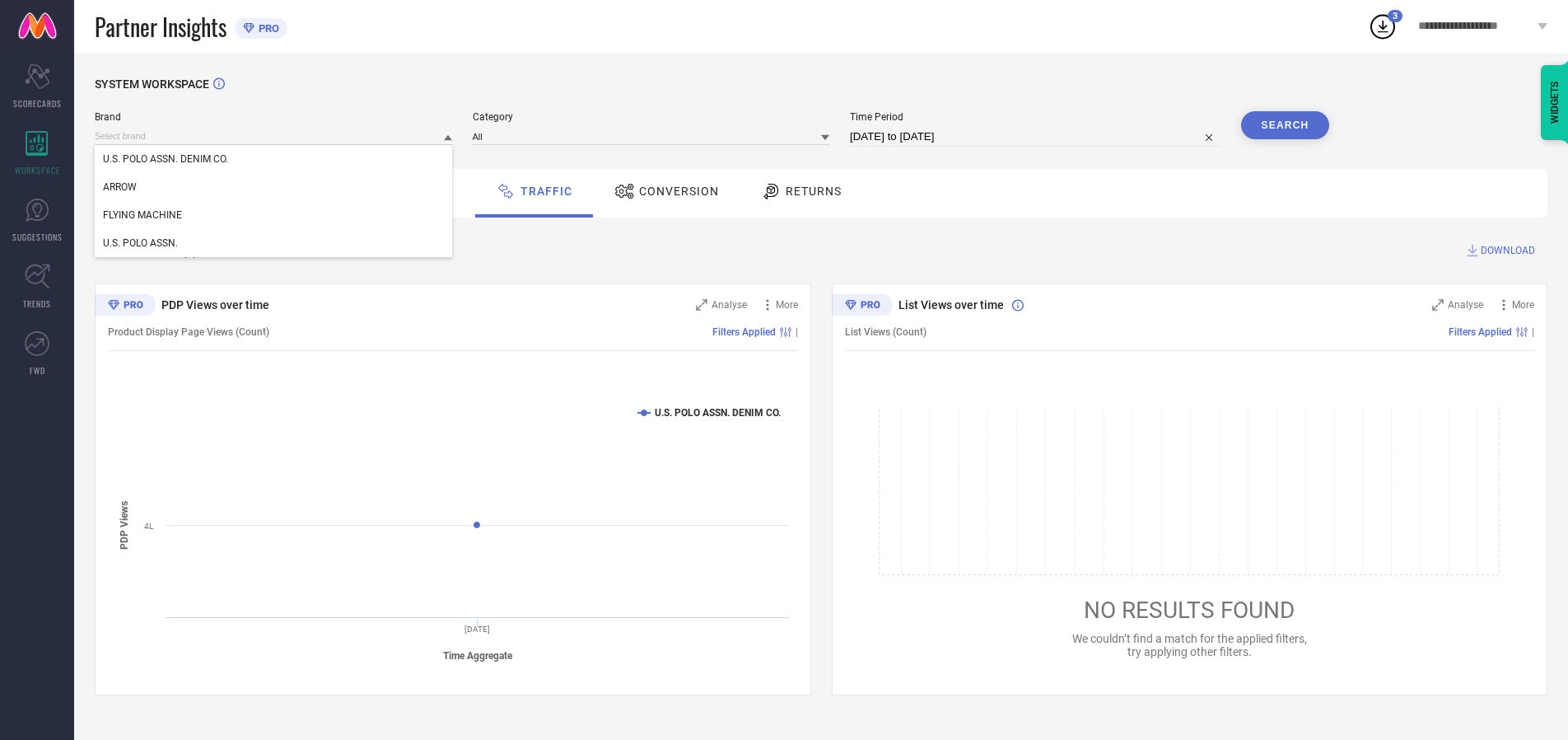
click at [274, 243] on div "U.S. POLO ASSN." at bounding box center [273, 243] width 357 height 28
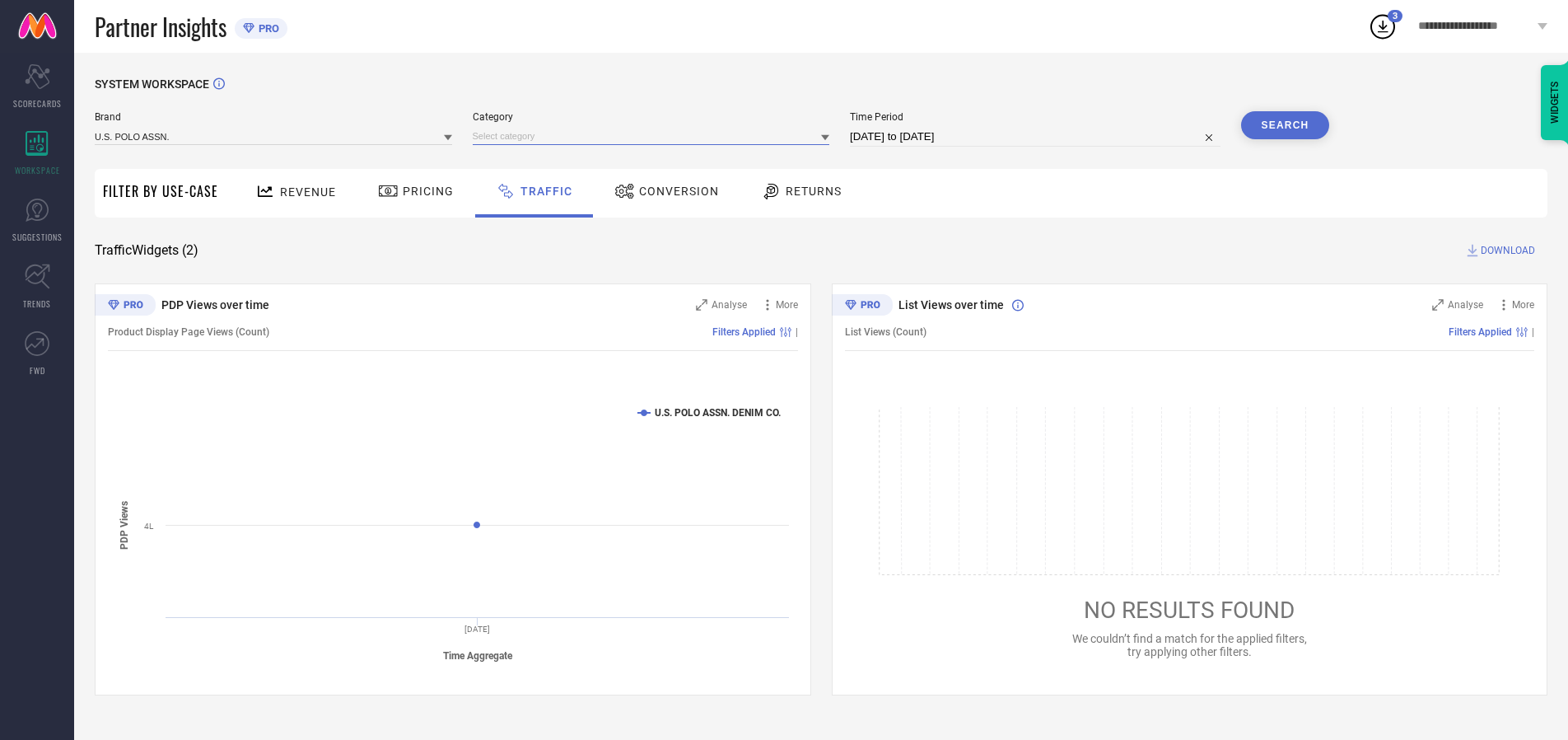
click at [655, 136] on input at bounding box center [651, 136] width 357 height 18
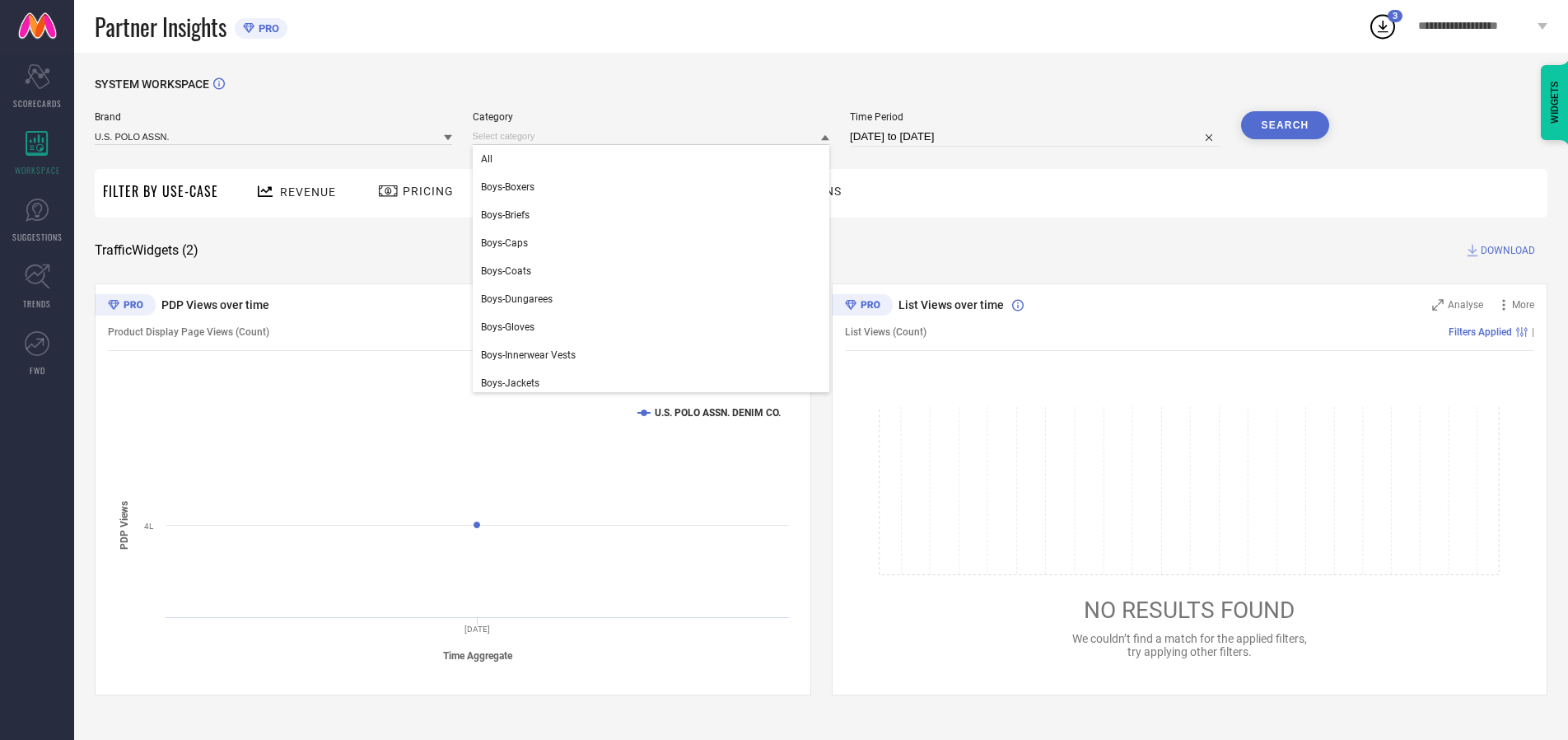
click at [655, 159] on div "All" at bounding box center [651, 159] width 357 height 28
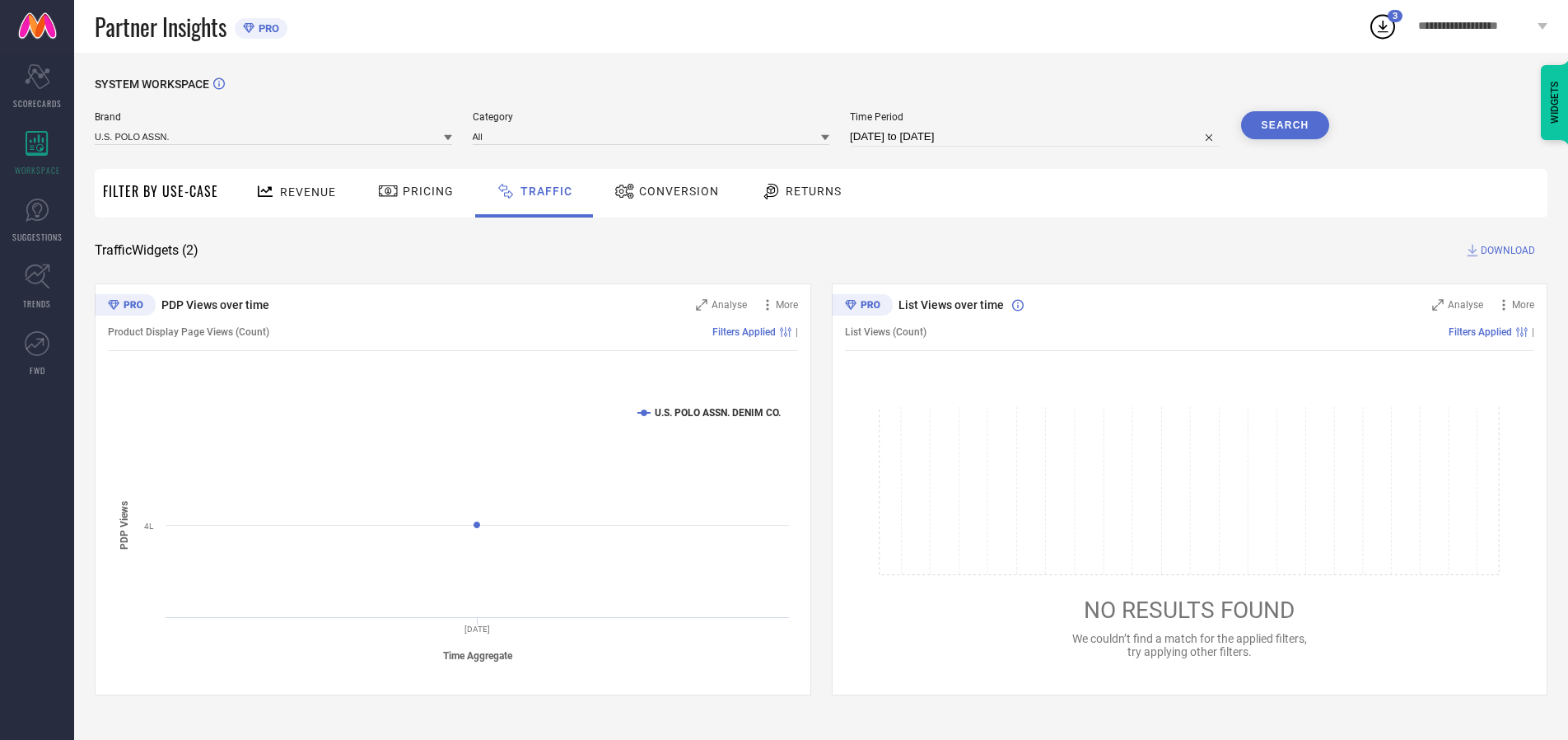
click at [1285, 125] on button "Search" at bounding box center [1285, 125] width 89 height 28
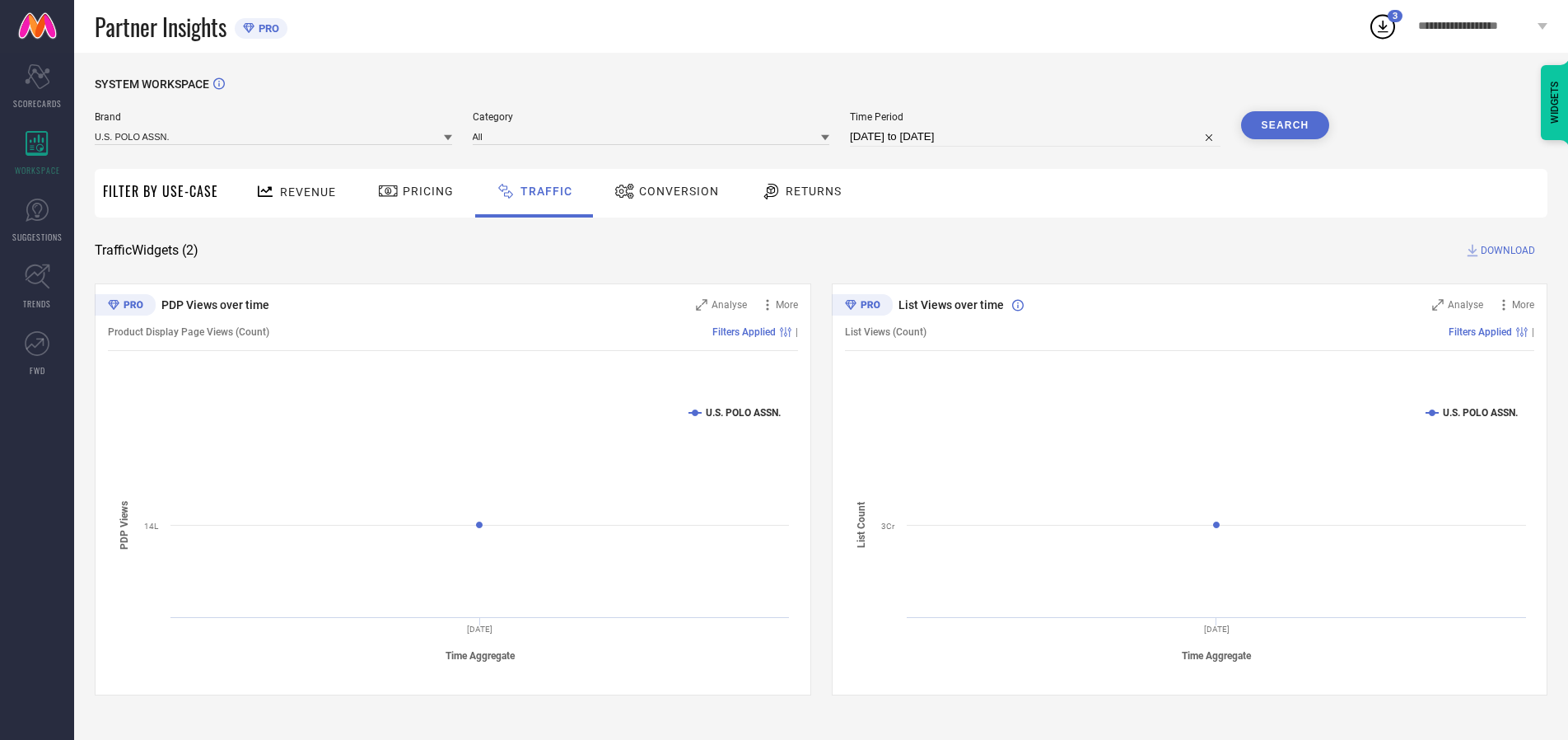
click at [1505, 251] on span "DOWNLOAD" at bounding box center [1508, 250] width 55 height 17
